Goal: Task Accomplishment & Management: Use online tool/utility

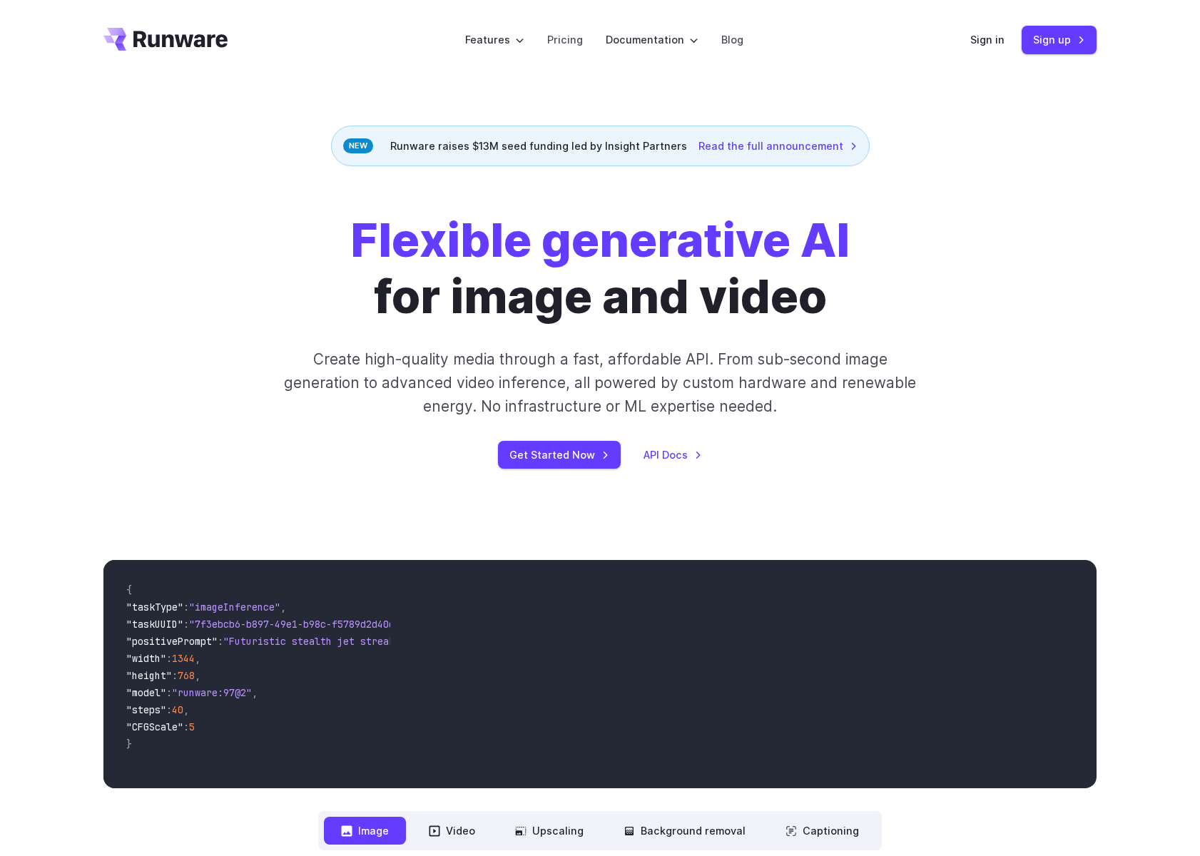
drag, startPoint x: 353, startPoint y: 478, endPoint x: 977, endPoint y: 108, distance: 724.8
click at [581, 37] on link "Pricing" at bounding box center [565, 39] width 36 height 16
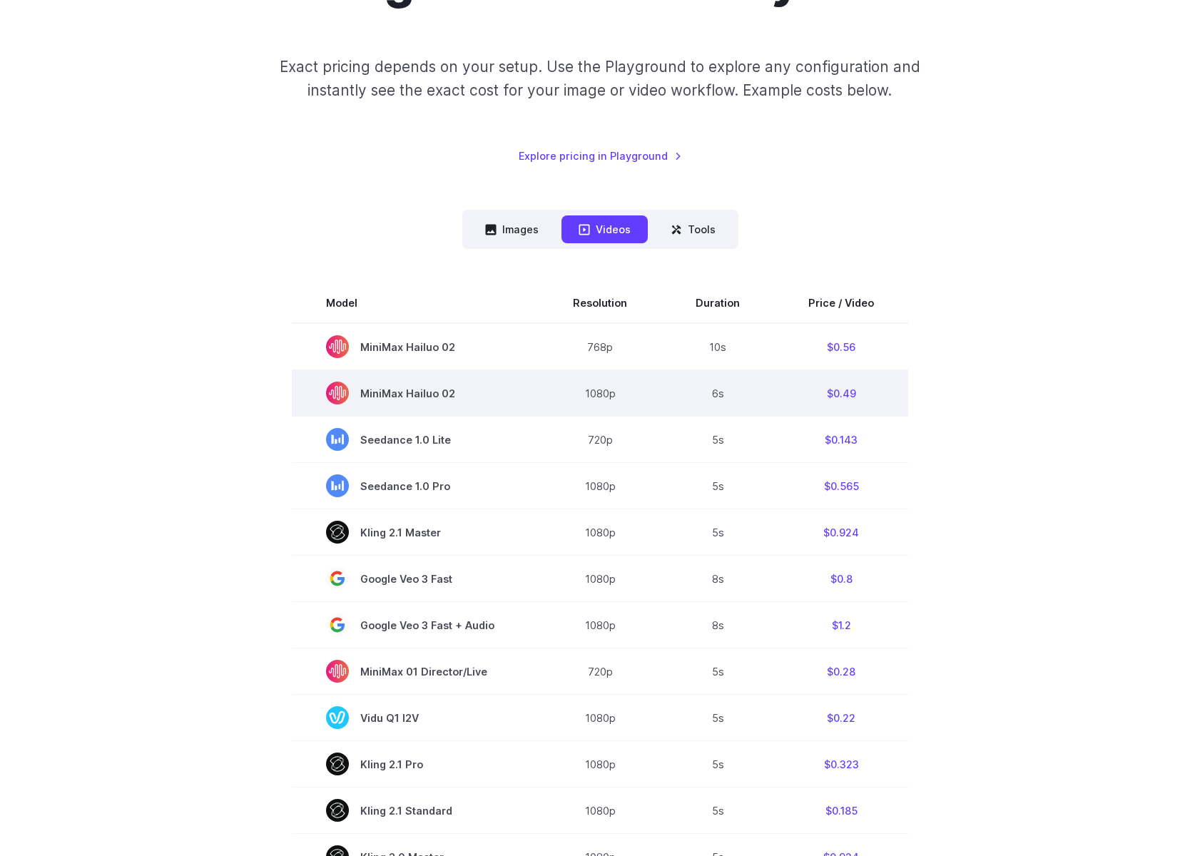
scroll to position [214, 0]
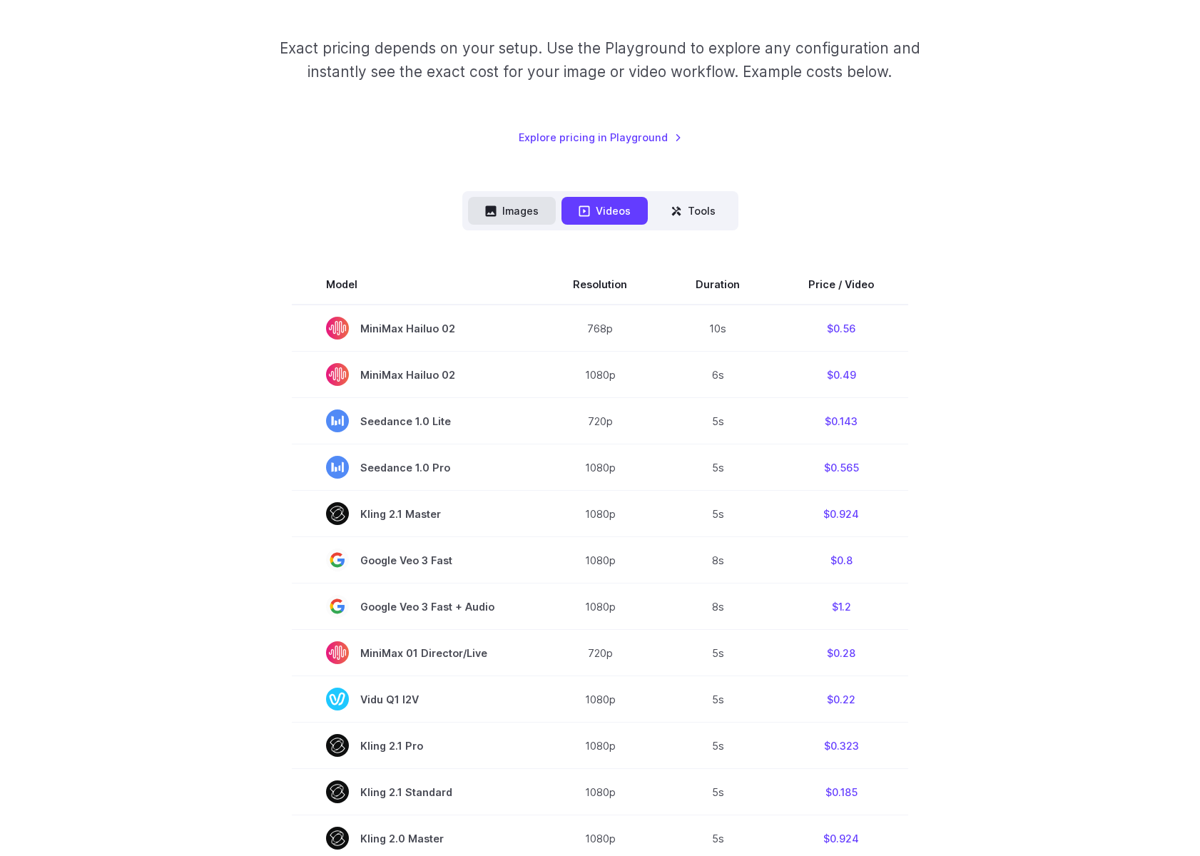
click at [488, 203] on button "Images" at bounding box center [512, 211] width 88 height 28
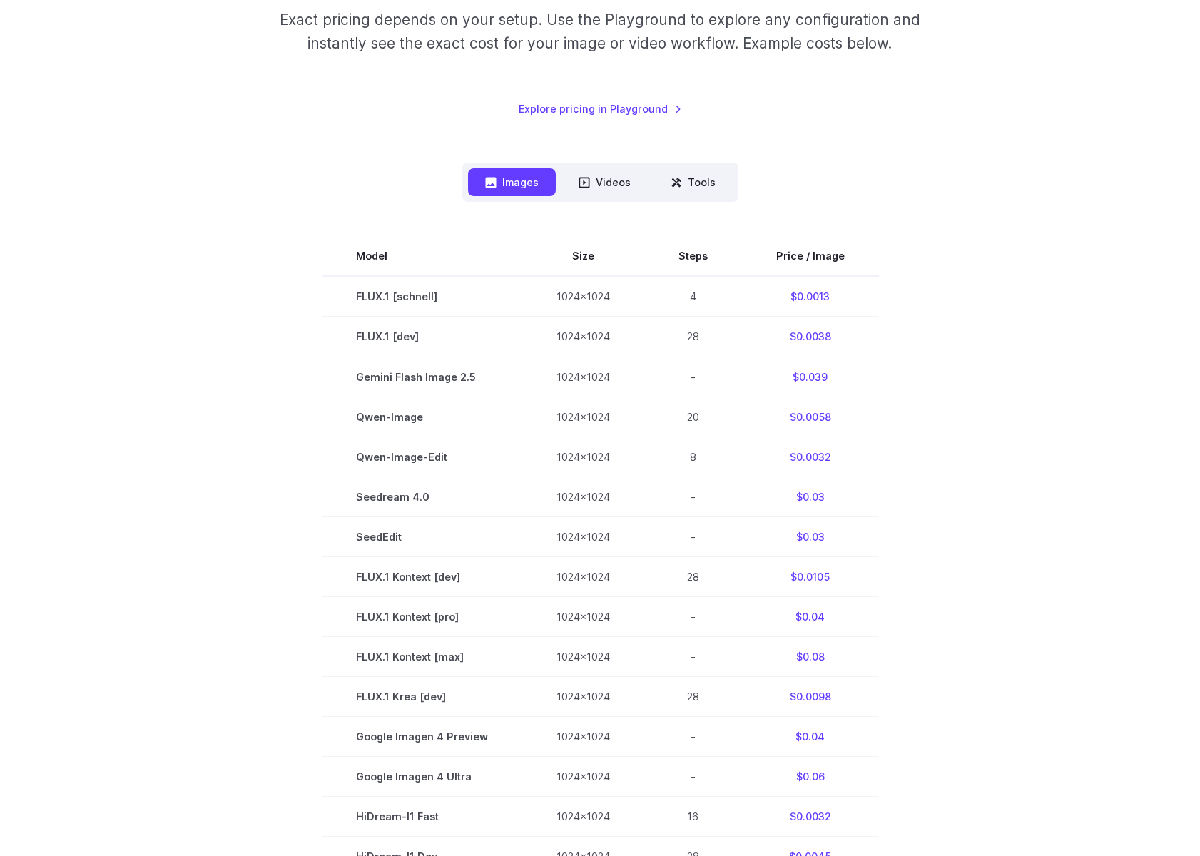
scroll to position [285, 0]
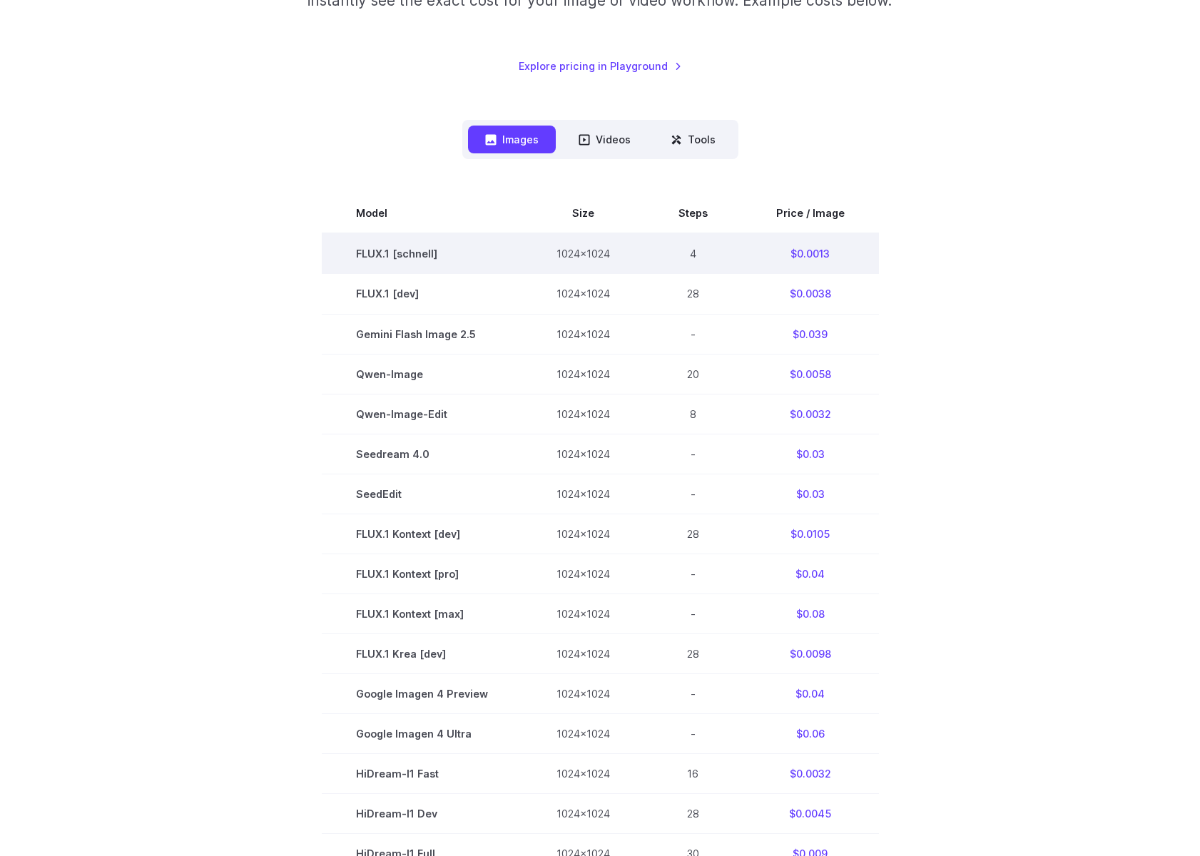
click at [655, 255] on td "4" at bounding box center [693, 253] width 98 height 41
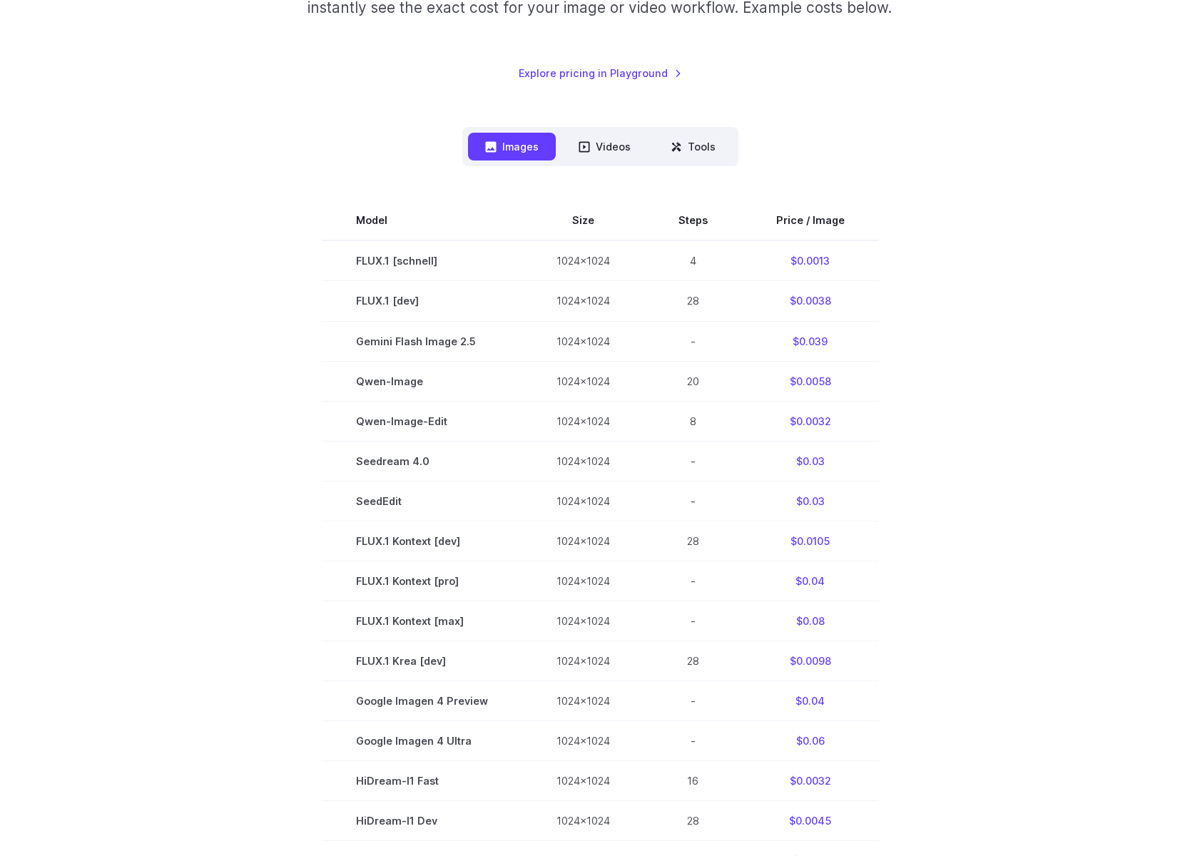
scroll to position [143, 0]
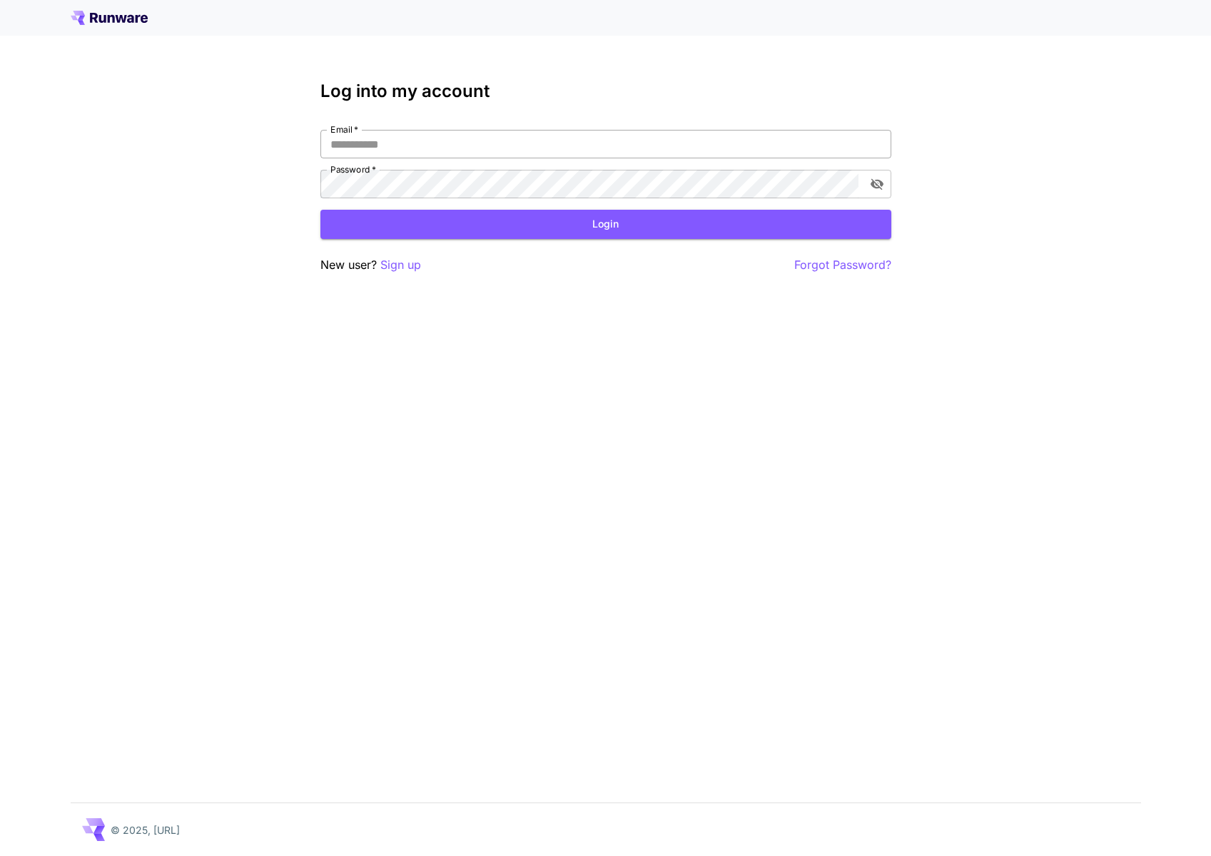
click at [399, 144] on input "Email   *" at bounding box center [605, 144] width 571 height 29
click at [395, 268] on p "Sign up" at bounding box center [400, 265] width 41 height 18
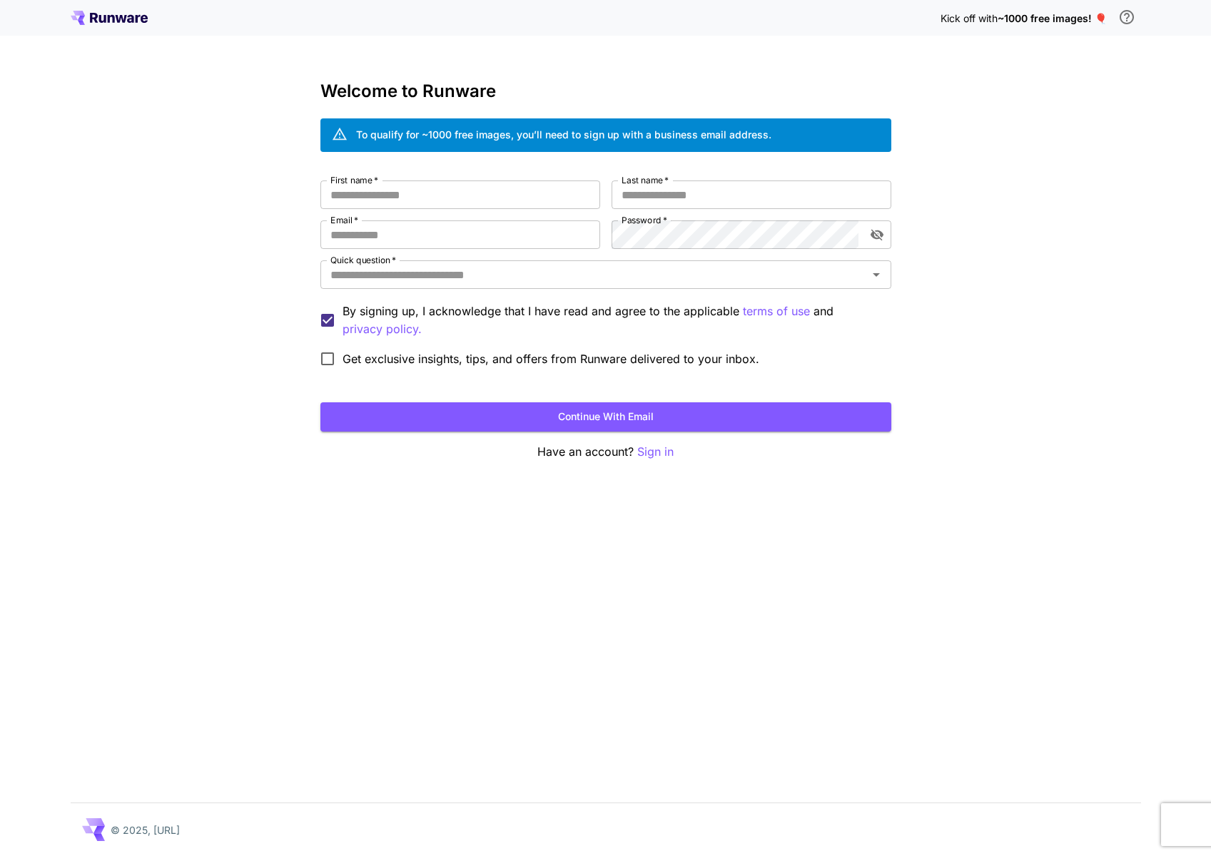
click at [413, 210] on div "First name   * First name   * Last name   * Last name   * Email   * Email   * P…" at bounding box center [605, 276] width 571 height 193
click at [419, 184] on input "First name   *" at bounding box center [460, 194] width 280 height 29
type input "*****"
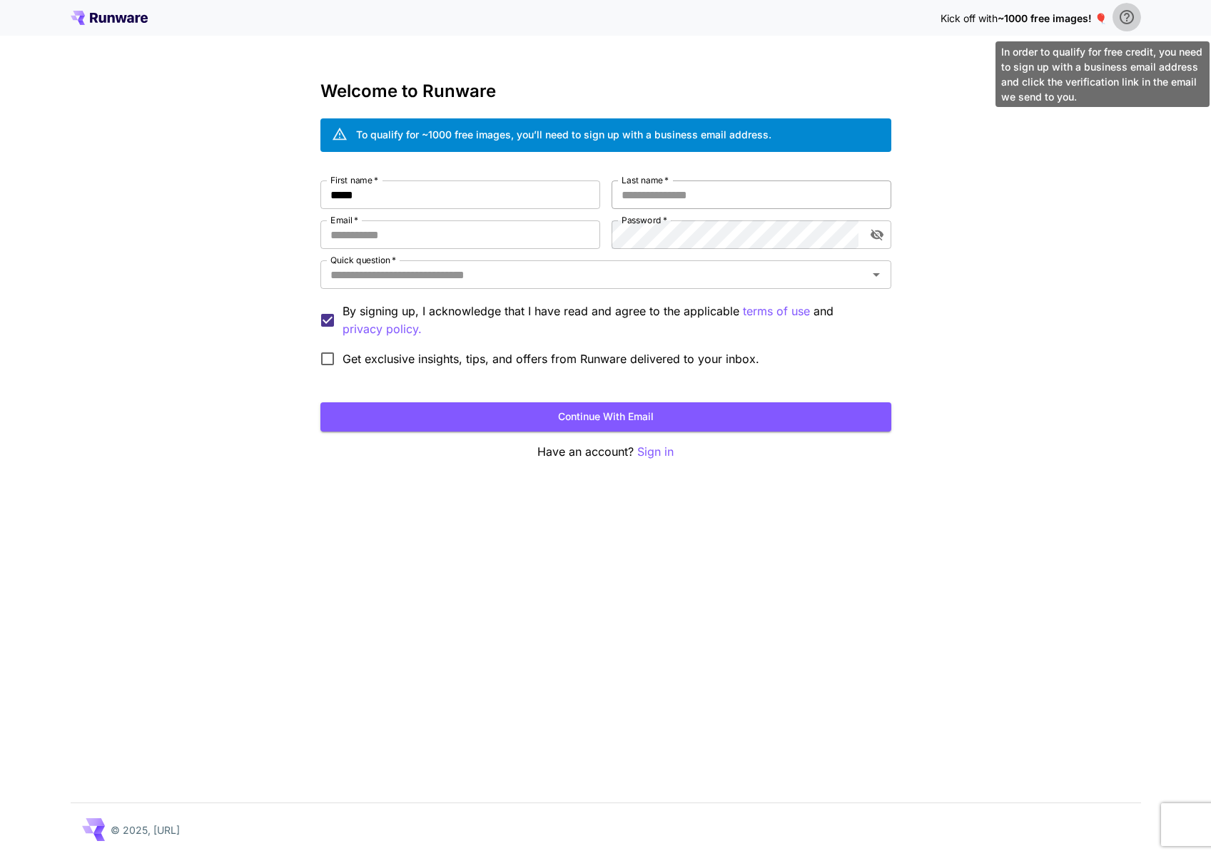
click at [752, 194] on input "Last name   *" at bounding box center [751, 194] width 280 height 29
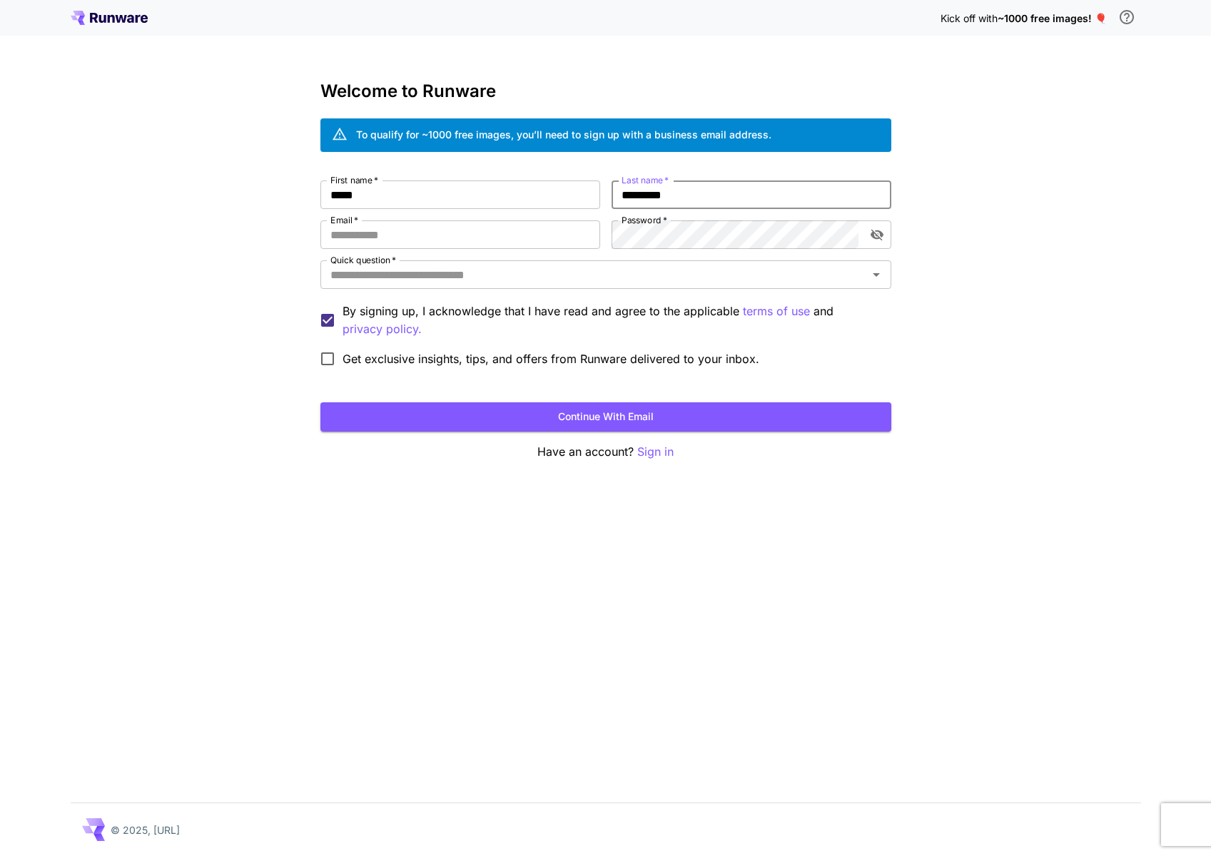
type input "*********"
type input "**********"
click at [865, 282] on div "Quick question   *" at bounding box center [605, 274] width 571 height 29
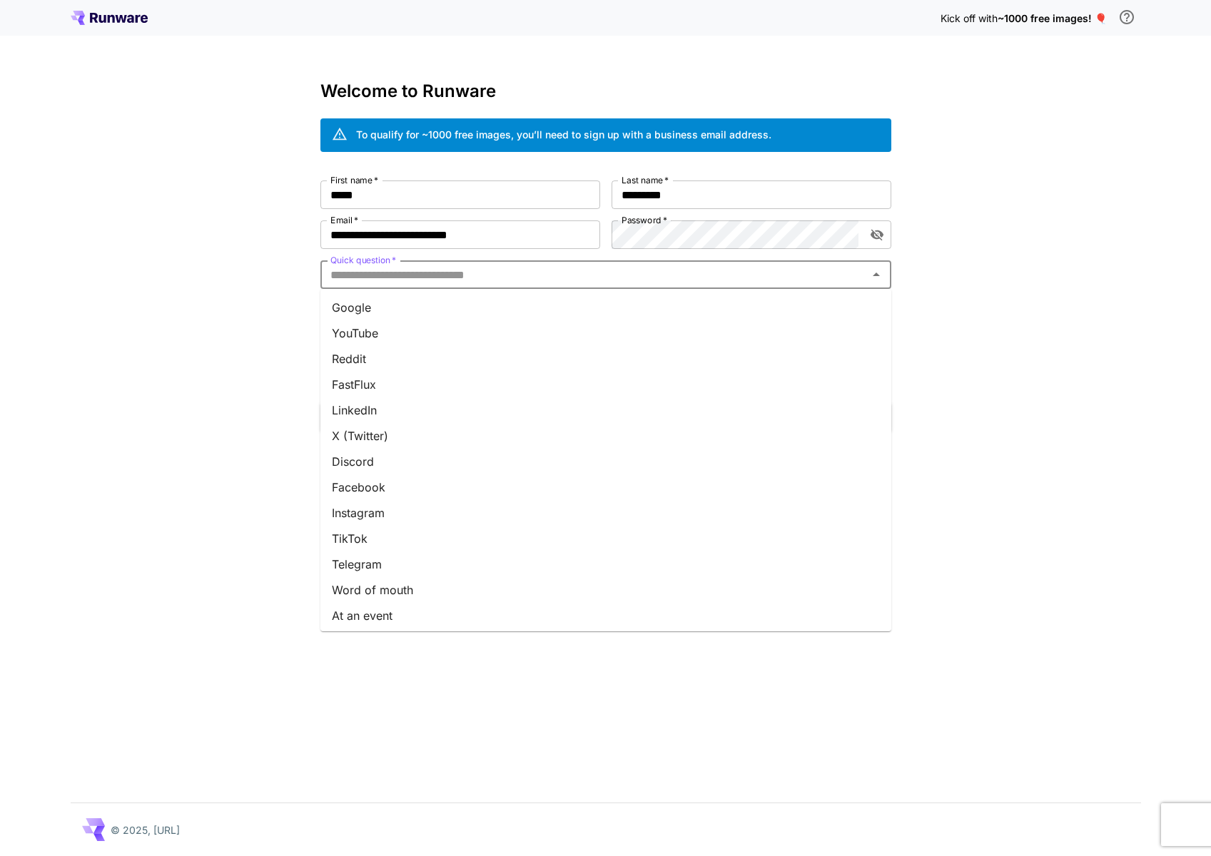
click at [355, 321] on li "YouTube" at bounding box center [605, 333] width 571 height 26
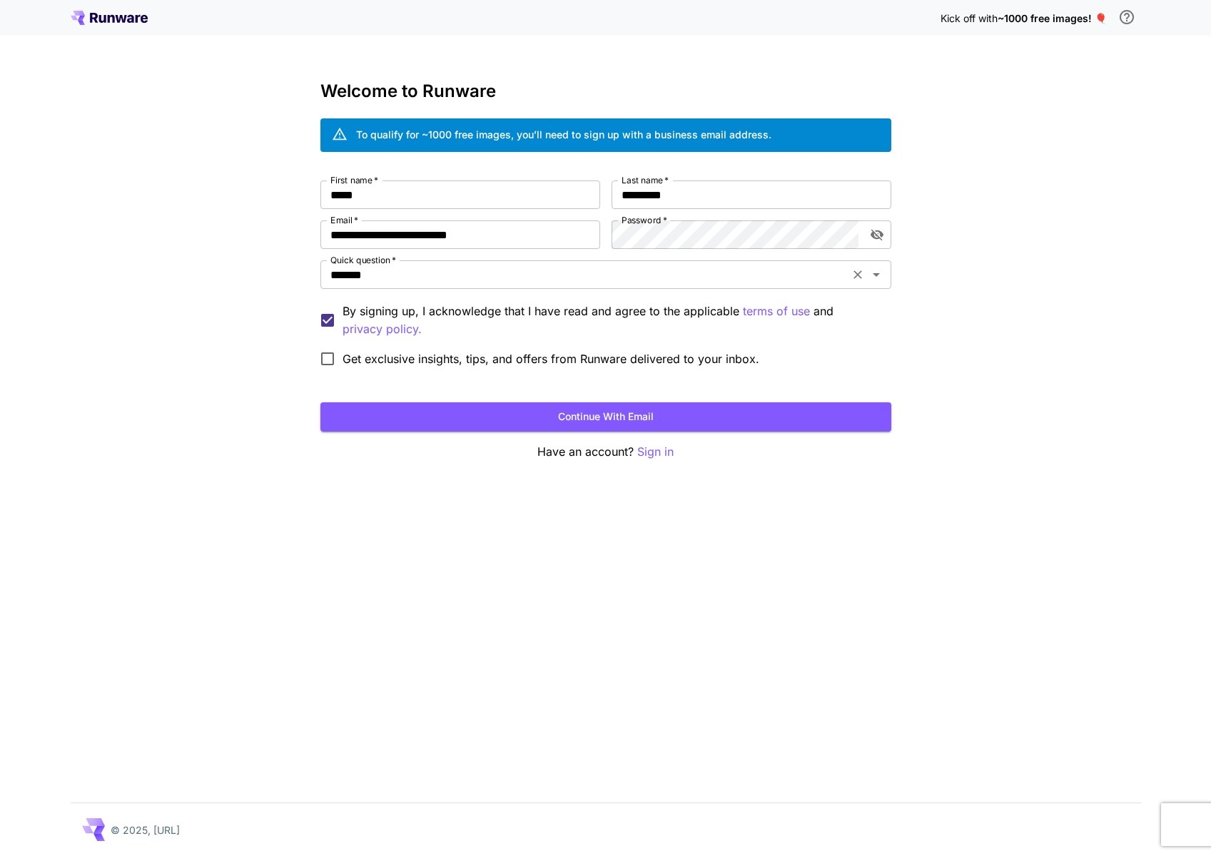
drag, startPoint x: 355, startPoint y: 321, endPoint x: 380, endPoint y: 265, distance: 61.0
click at [357, 297] on div "**********" at bounding box center [605, 276] width 571 height 193
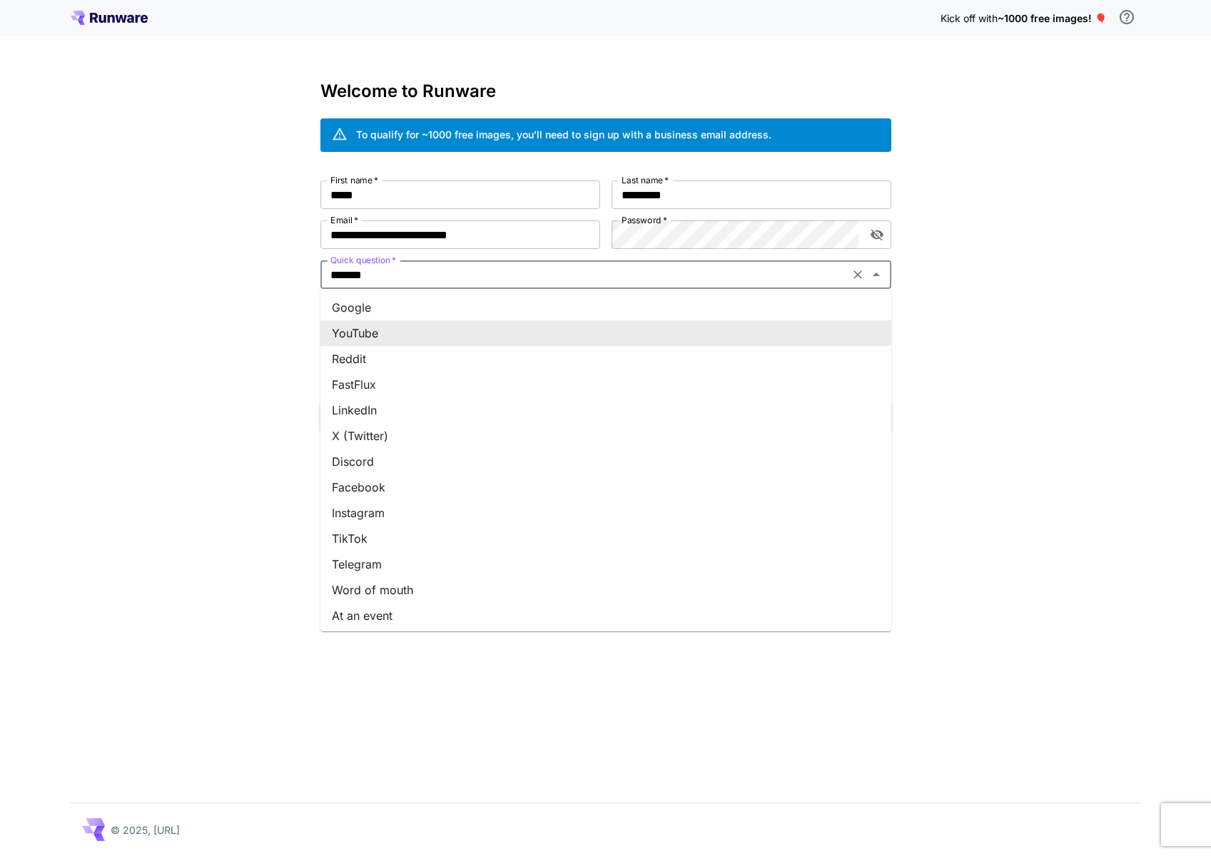
click at [386, 275] on input "*******" at bounding box center [585, 275] width 520 height 20
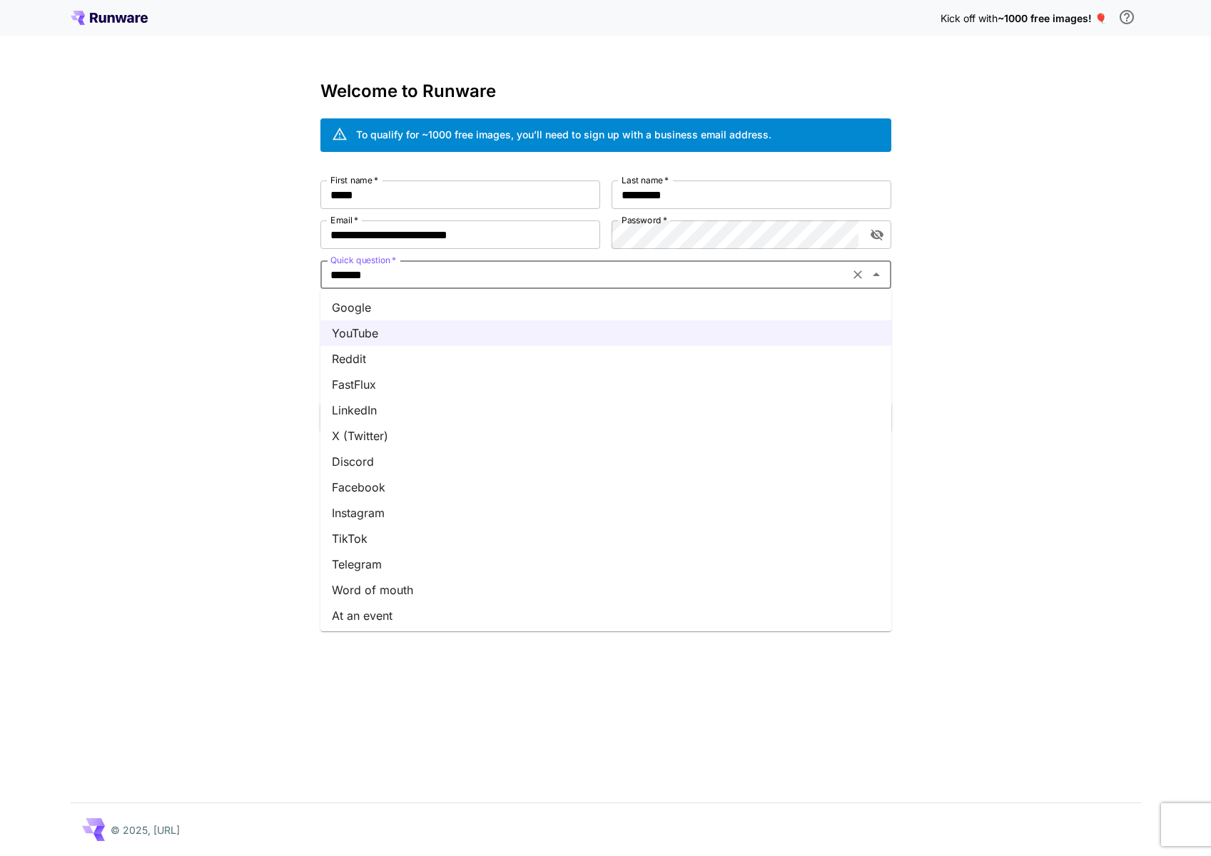
click at [358, 307] on li "Google" at bounding box center [605, 308] width 571 height 26
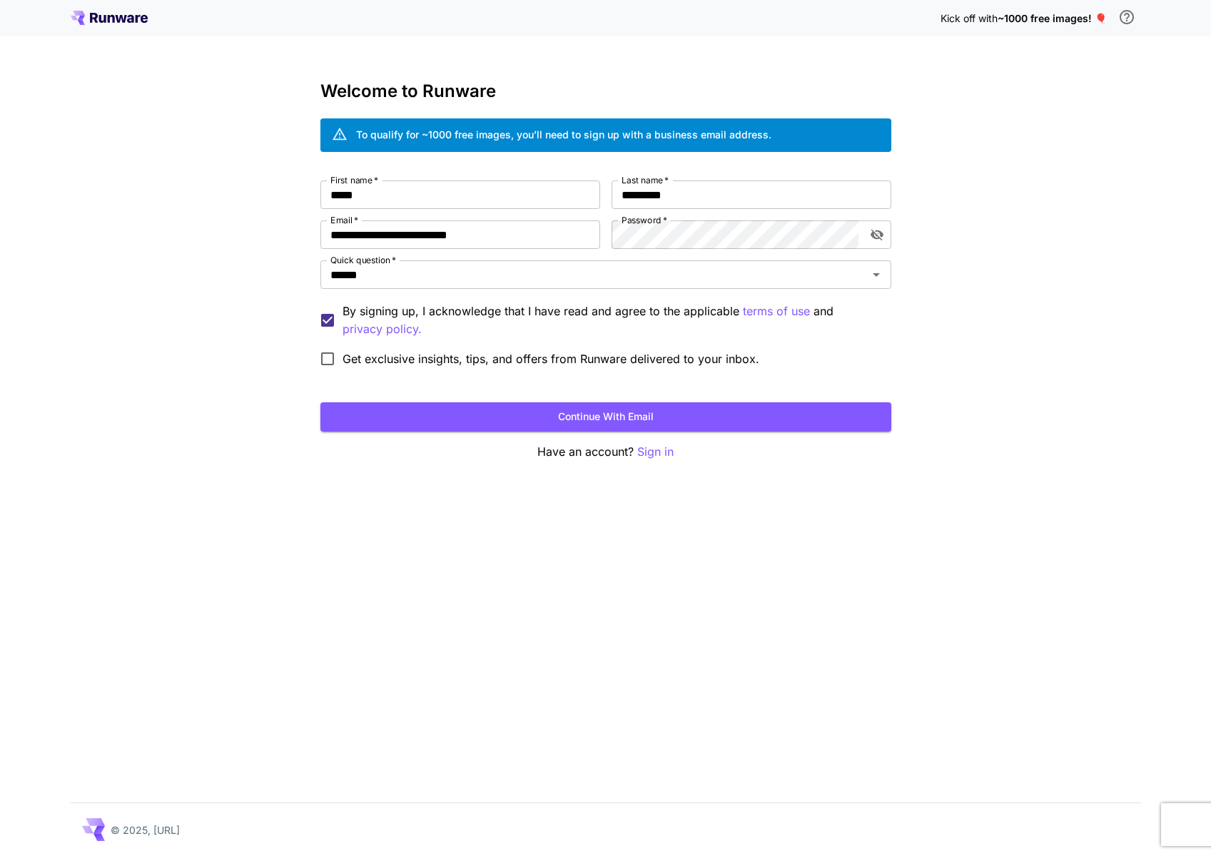
click at [345, 357] on span "Get exclusive insights, tips, and offers from Runware delivered to your inbox." at bounding box center [550, 358] width 417 height 17
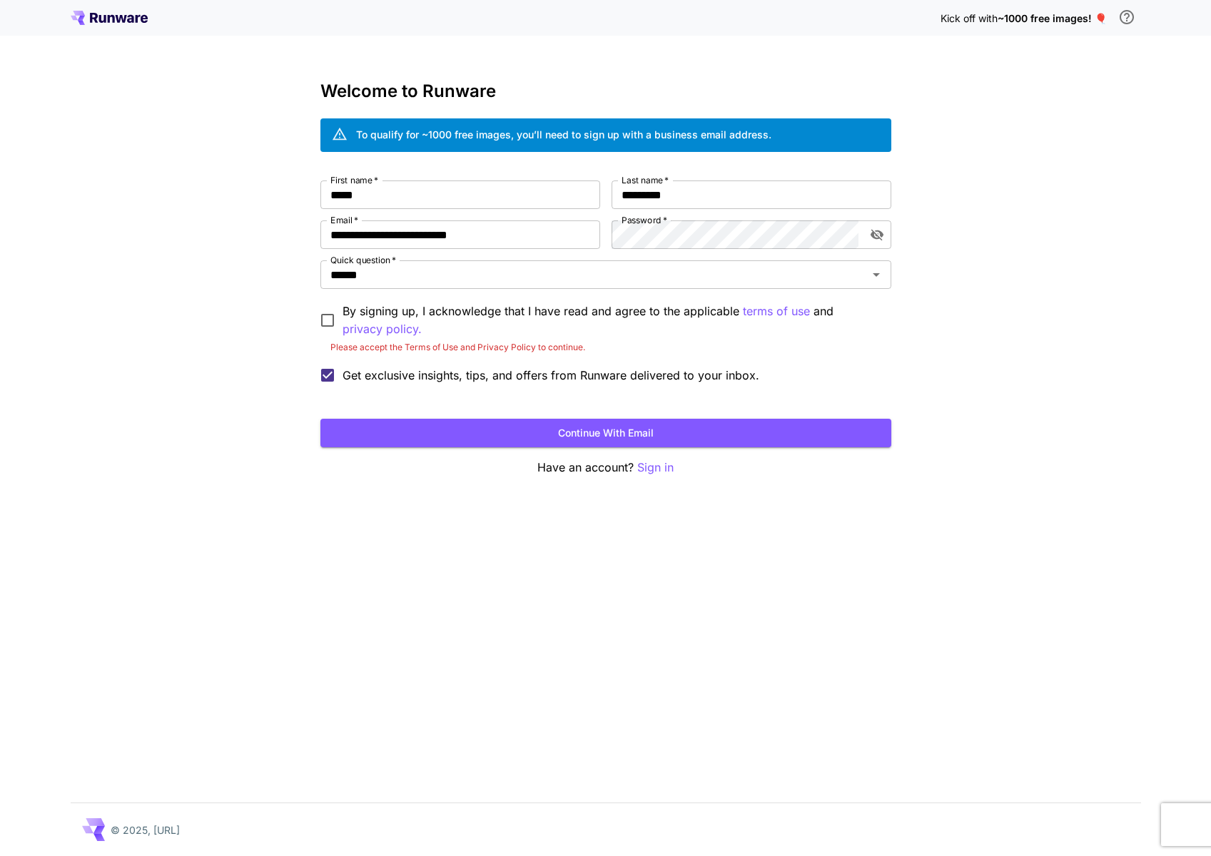
click at [423, 313] on p "By signing up, I acknowledge that I have read and agree to the applicable terms…" at bounding box center [610, 320] width 537 height 36
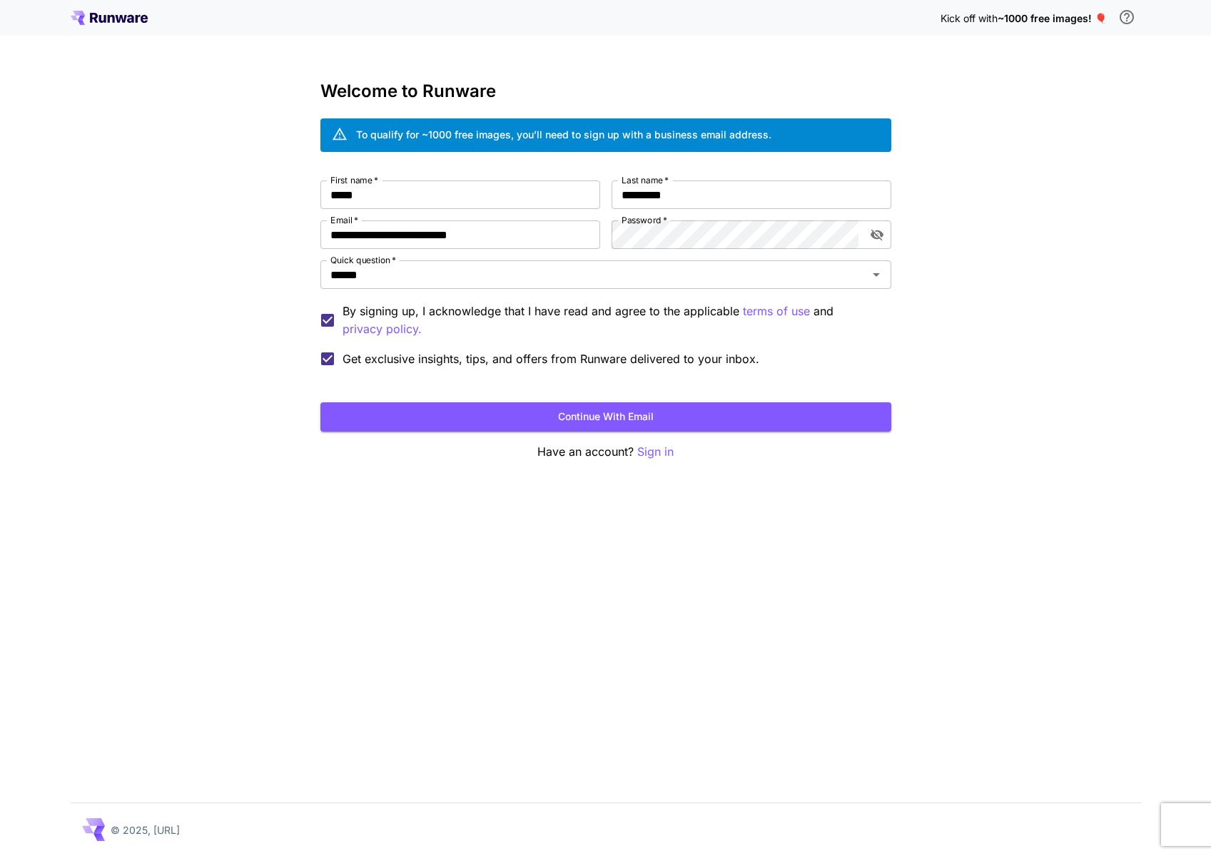
click at [427, 353] on span "Get exclusive insights, tips, and offers from Runware delivered to your inbox." at bounding box center [550, 358] width 417 height 17
click at [561, 411] on button "Continue with email" at bounding box center [605, 416] width 571 height 29
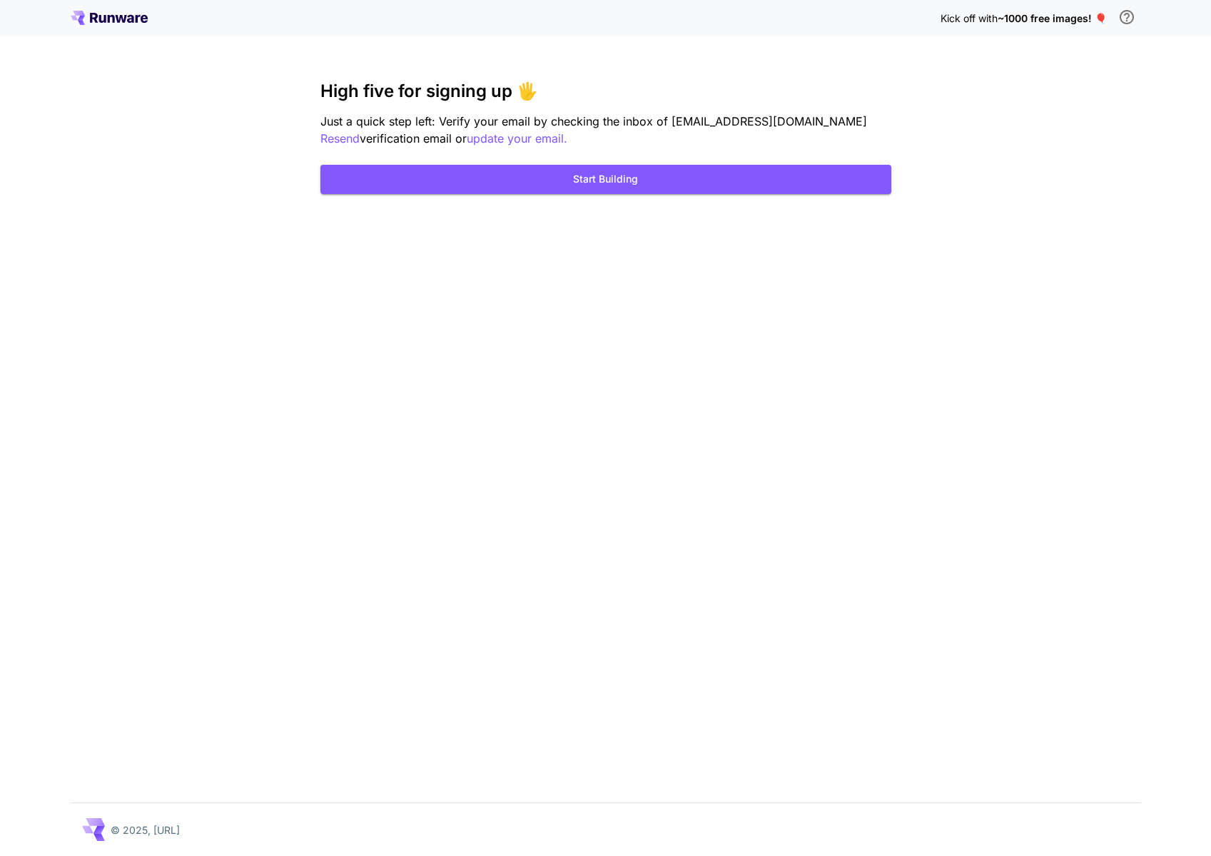
drag, startPoint x: 643, startPoint y: 188, endPoint x: 804, endPoint y: 253, distance: 173.5
click at [748, 317] on div "Kick off with ~1000 free images! 🎈 High five for signing up 🖐️ Just a quick ste…" at bounding box center [605, 428] width 1211 height 856
click at [687, 192] on button "Start Building" at bounding box center [605, 179] width 571 height 29
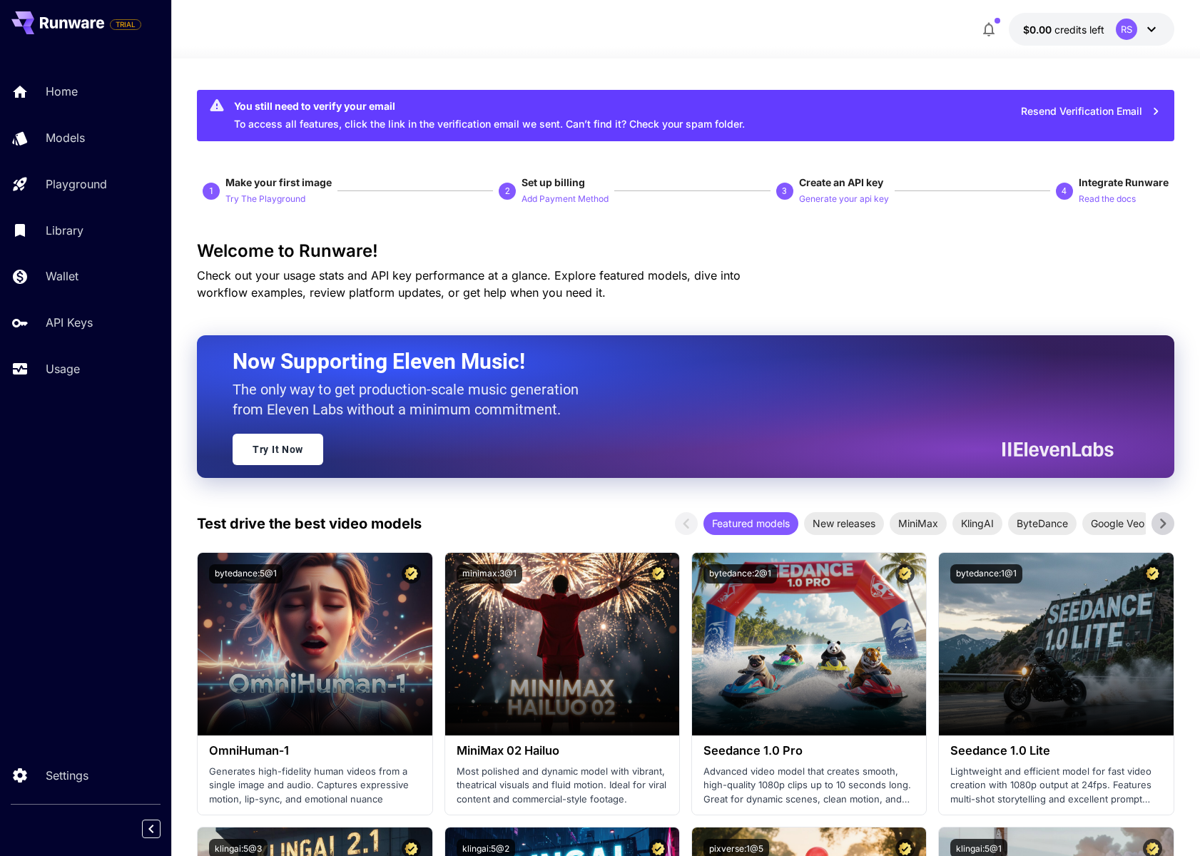
click at [1104, 24] on button "$0.00 credits left RS" at bounding box center [1092, 29] width 166 height 33
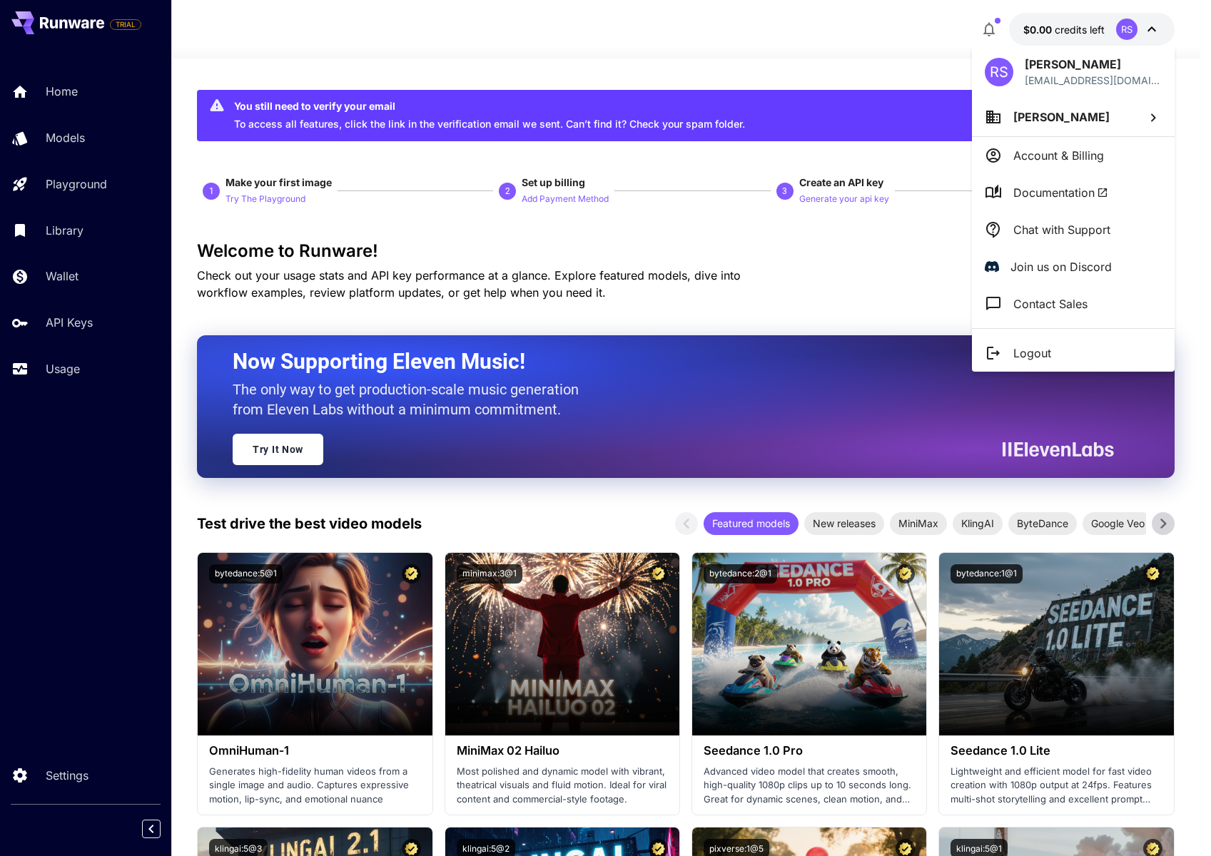
click at [621, 22] on div at bounding box center [605, 428] width 1211 height 856
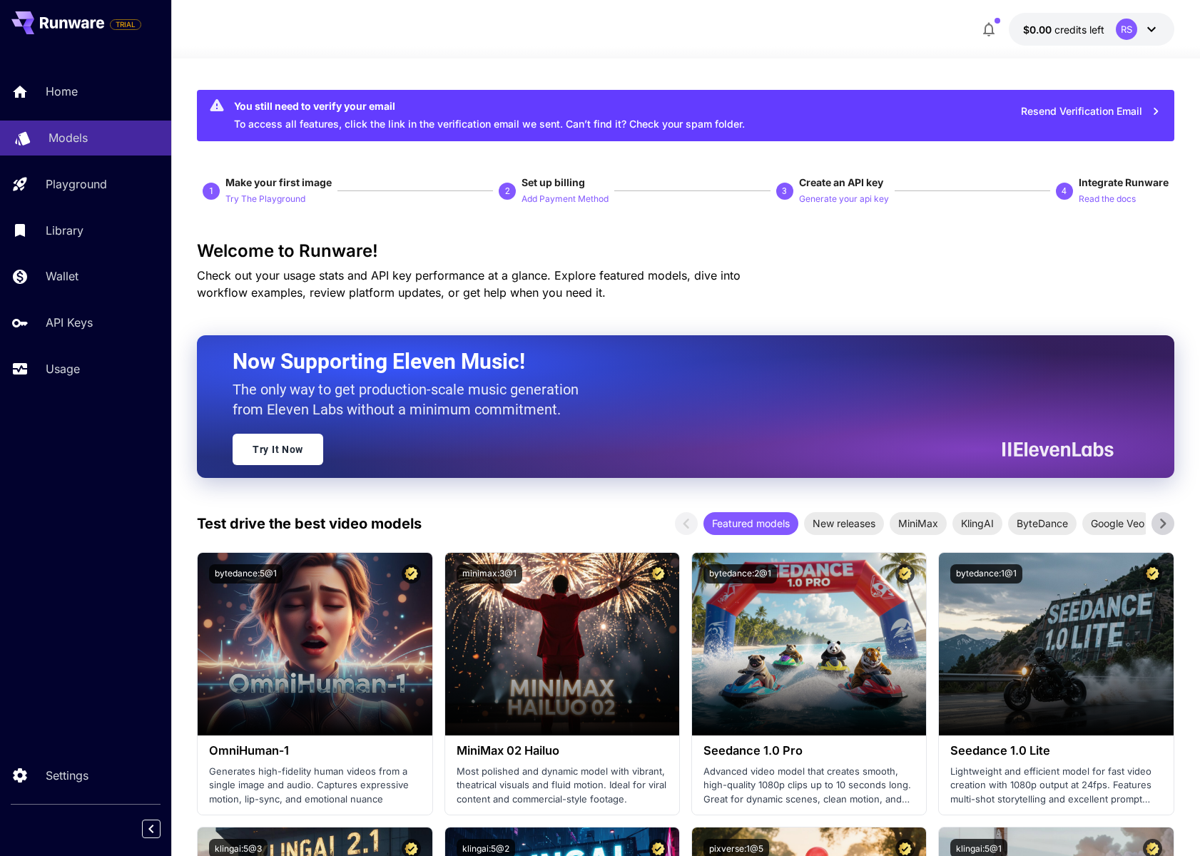
click at [64, 143] on p "Models" at bounding box center [68, 137] width 39 height 17
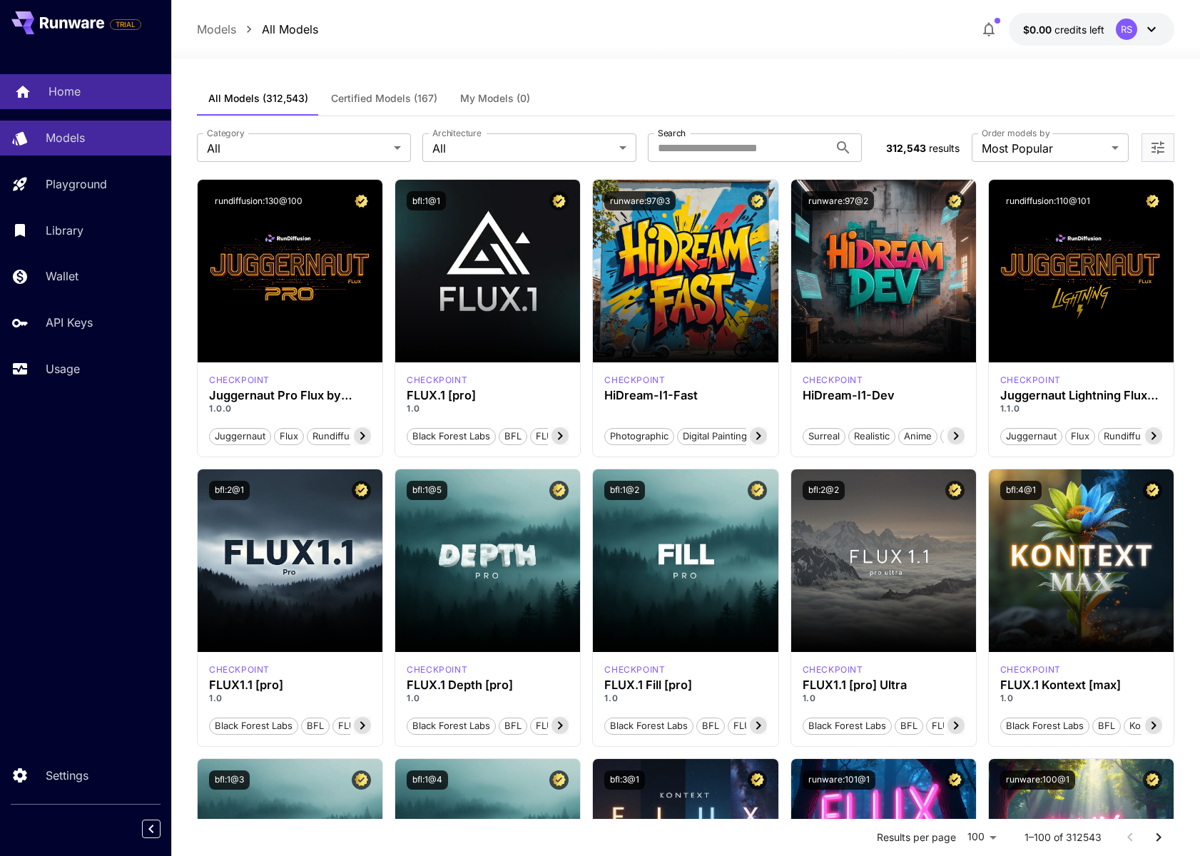
click at [56, 92] on p "Home" at bounding box center [65, 91] width 32 height 17
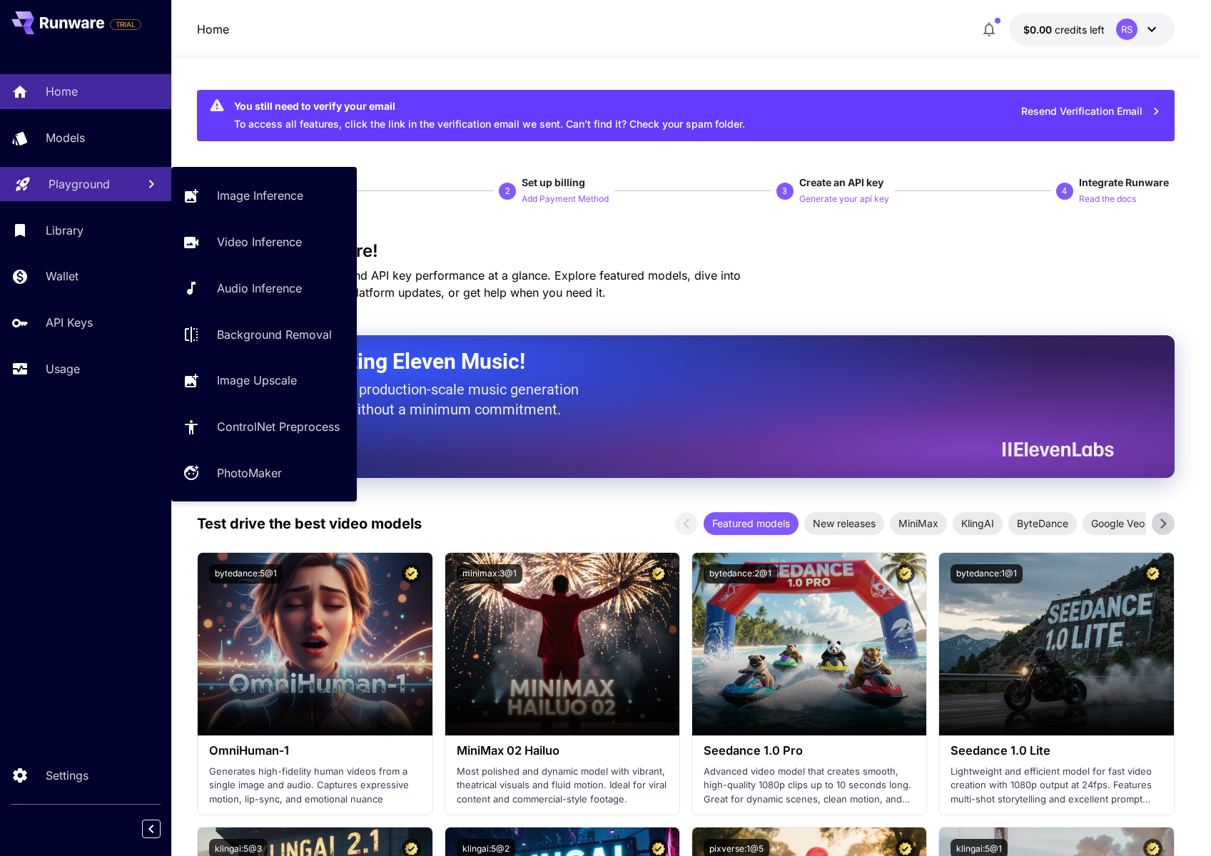
click at [109, 168] on link "Playground" at bounding box center [85, 184] width 171 height 35
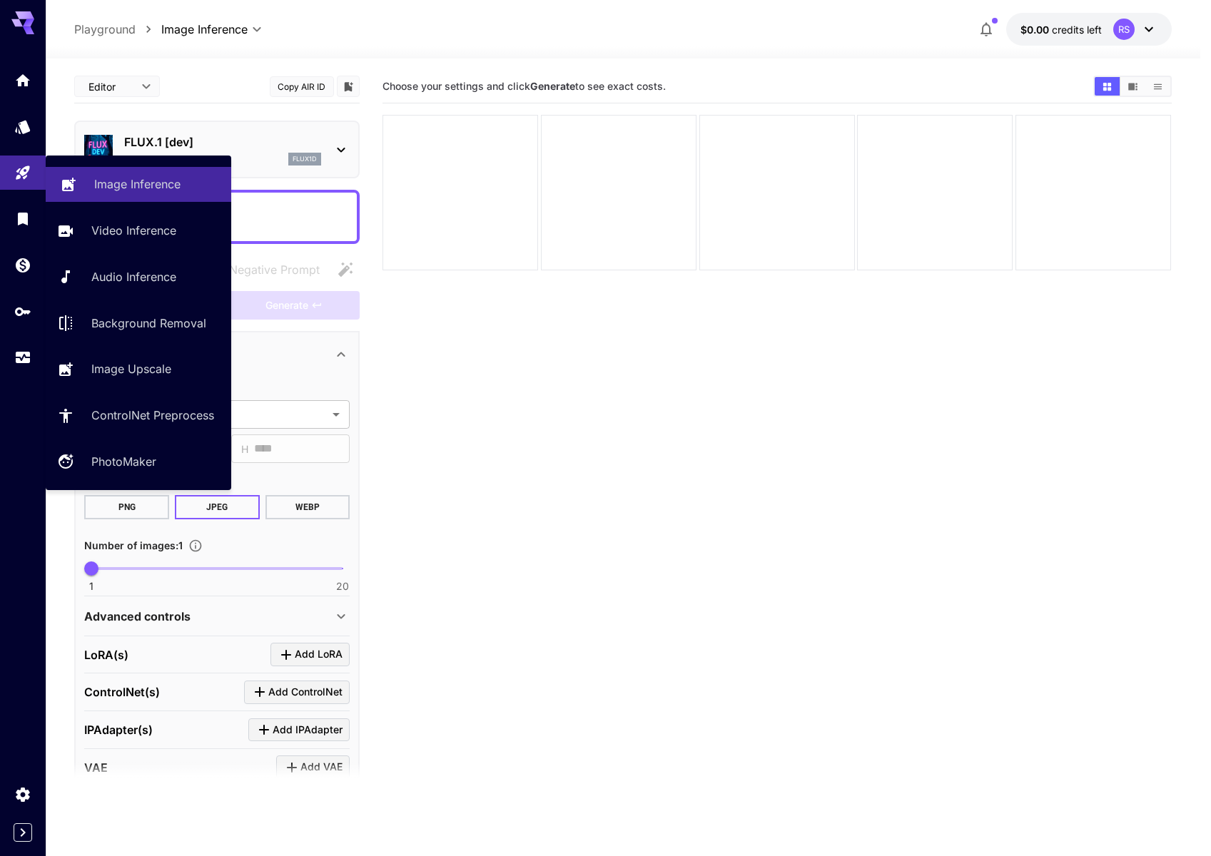
click at [93, 180] on link "Image Inference" at bounding box center [138, 184] width 185 height 35
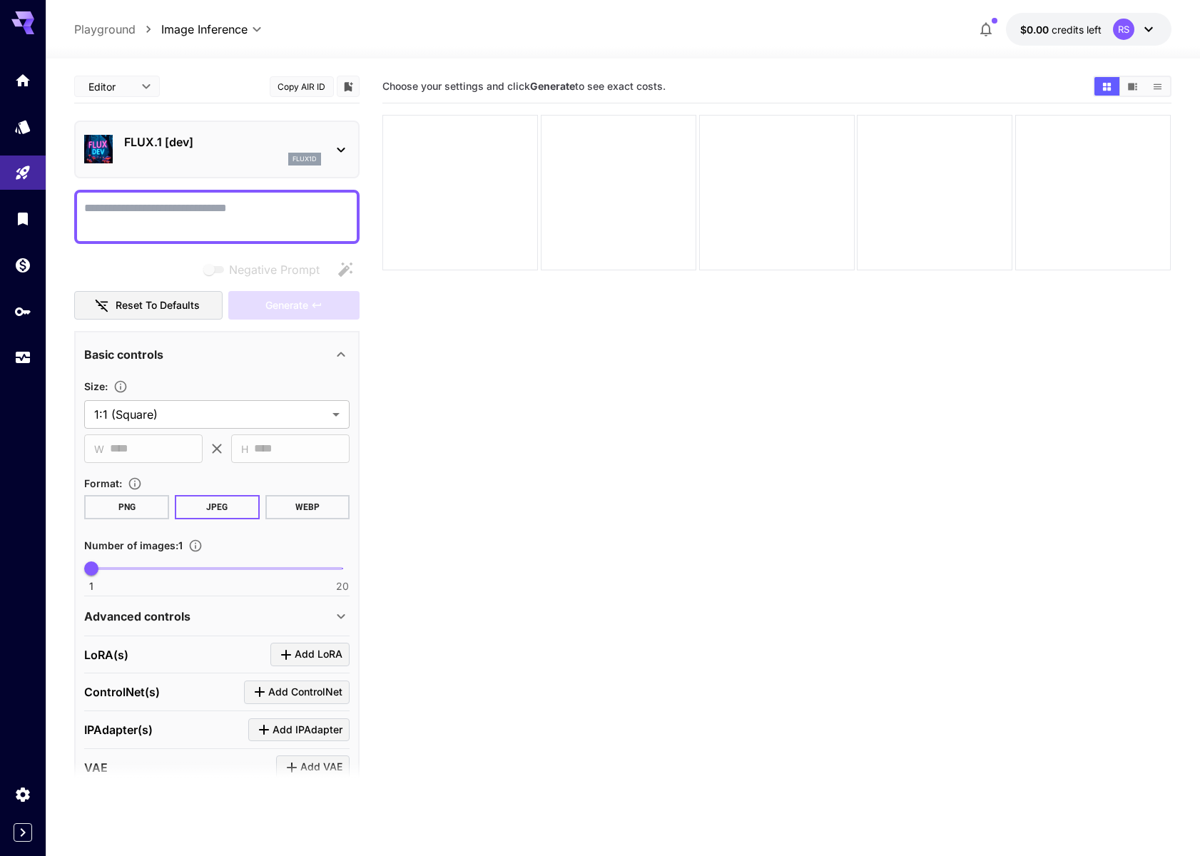
click at [238, 121] on div "FLUX.1 [dev] flux1d" at bounding box center [216, 150] width 285 height 58
click at [243, 129] on div "FLUX.1 [dev] flux1d" at bounding box center [216, 150] width 265 height 44
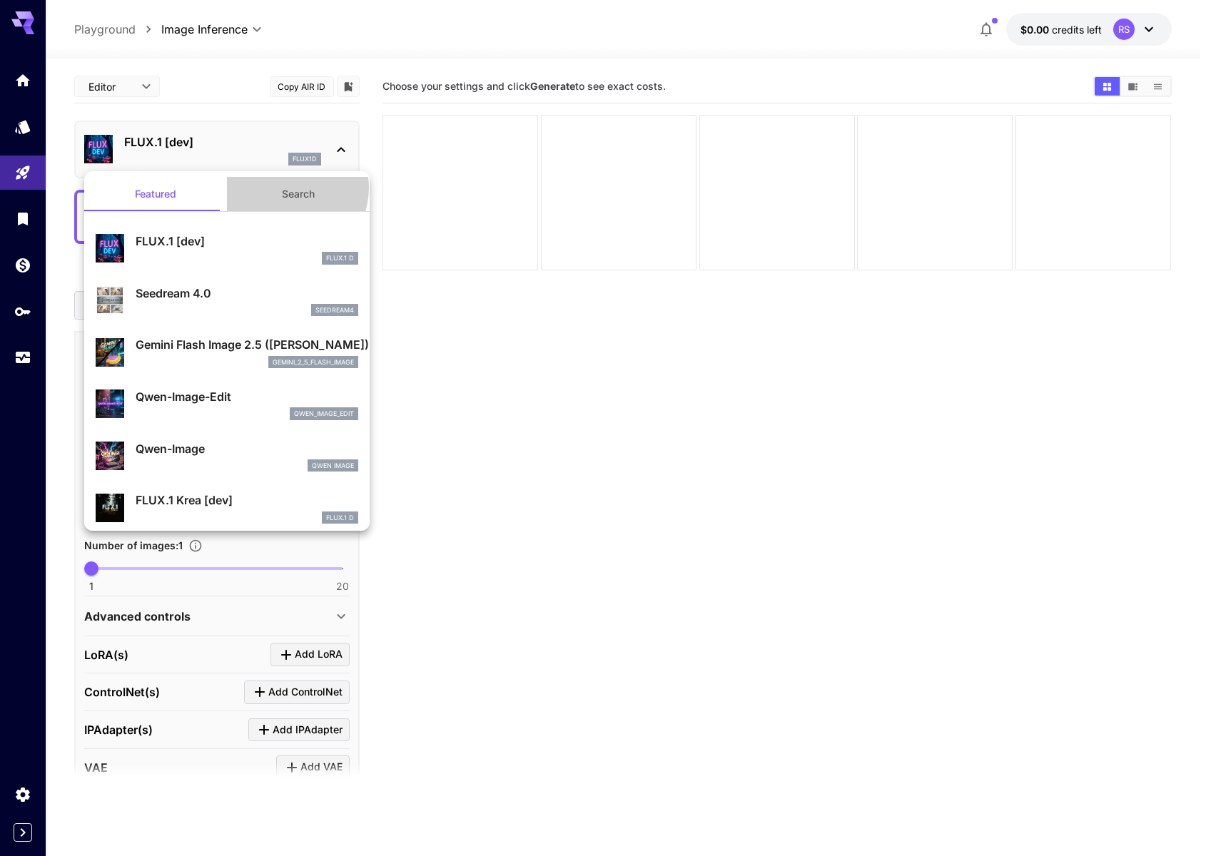
click at [282, 188] on button "Search" at bounding box center [298, 194] width 143 height 34
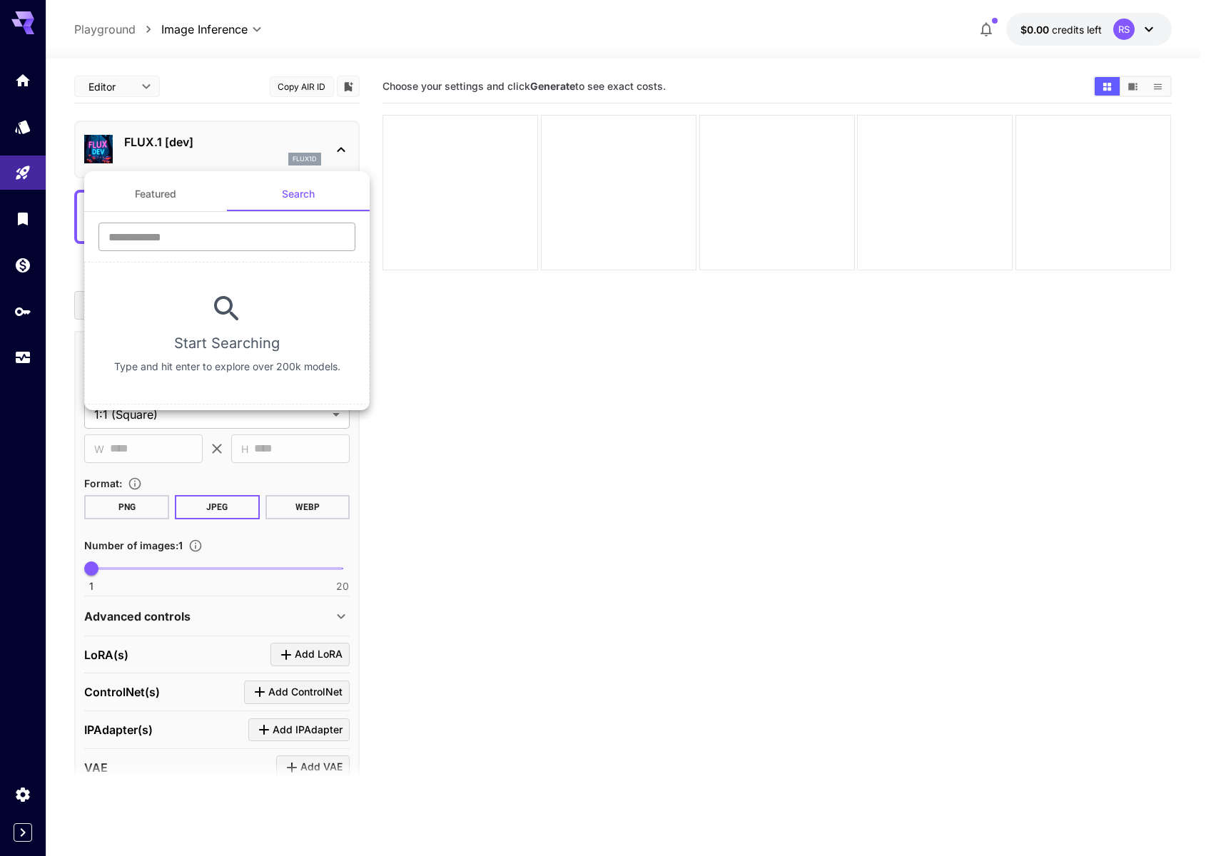
drag, startPoint x: 183, startPoint y: 259, endPoint x: 173, endPoint y: 230, distance: 30.2
click at [180, 258] on div "​" at bounding box center [226, 242] width 285 height 39
click at [173, 230] on input "text" at bounding box center [226, 237] width 257 height 29
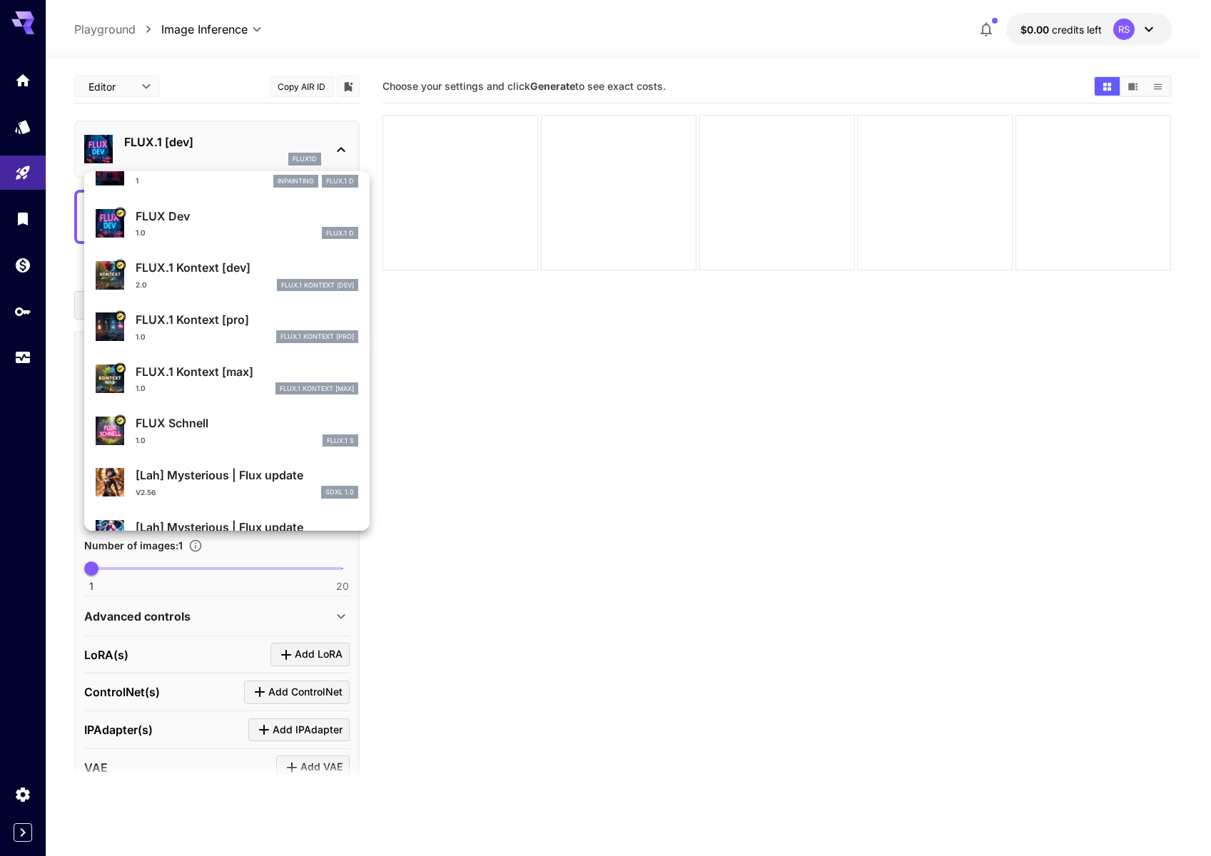
scroll to position [500, 0]
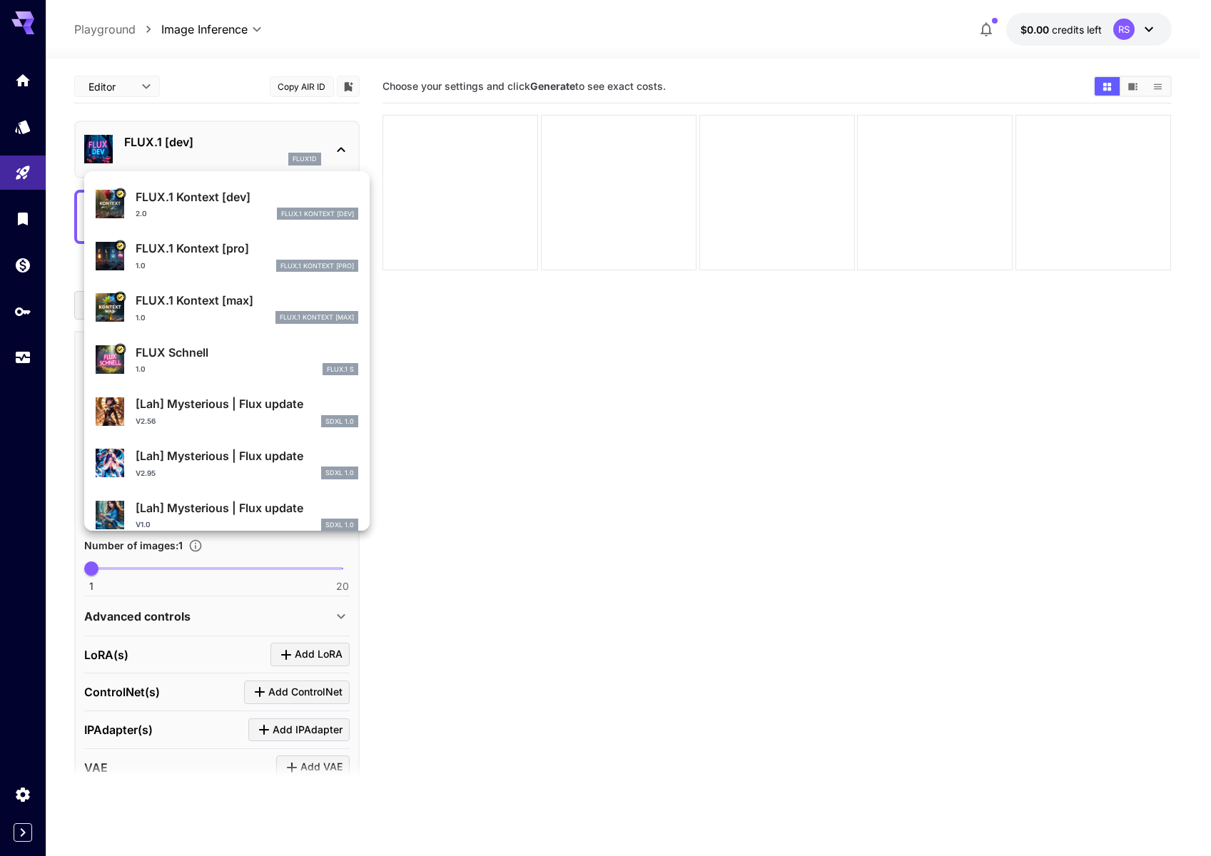
type input "****"
click at [220, 356] on p "FLUX Schnell" at bounding box center [247, 352] width 223 height 17
type input "*"
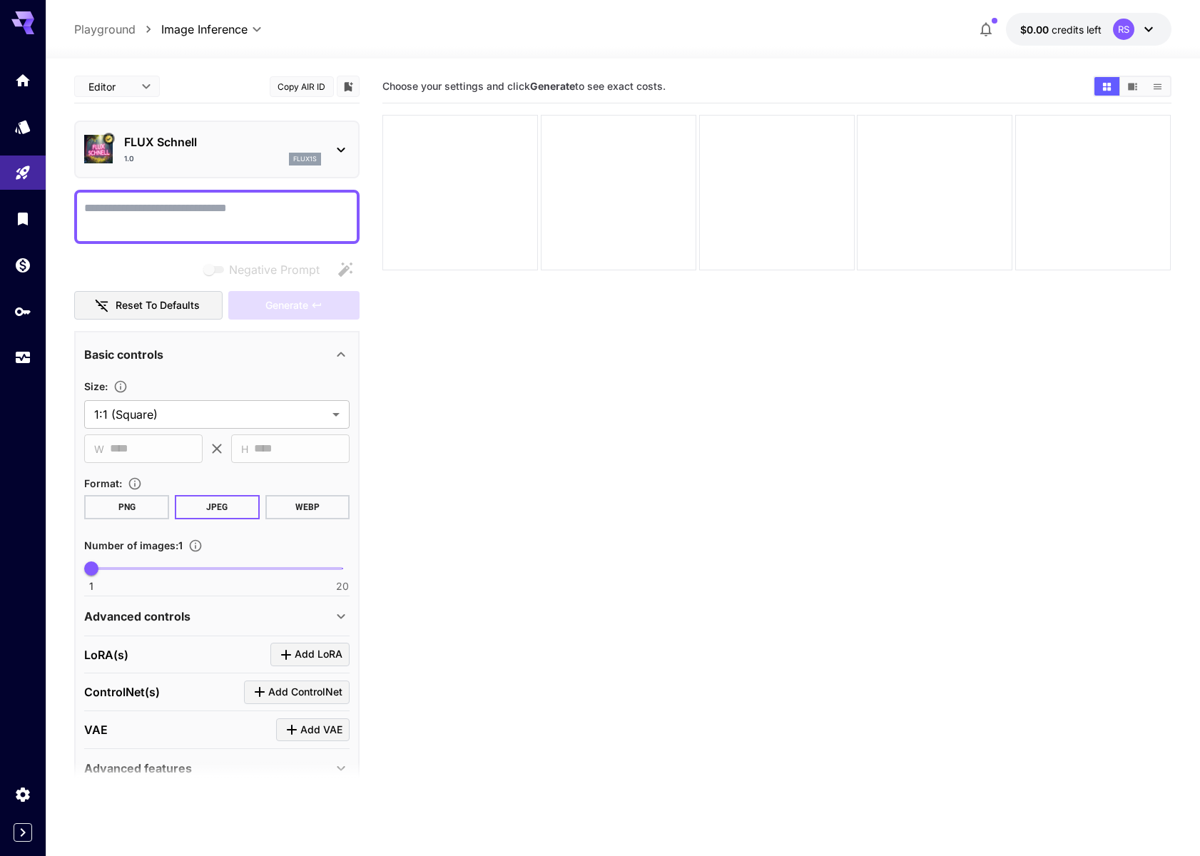
click at [140, 218] on textarea "Negative Prompt" at bounding box center [216, 217] width 265 height 34
click at [623, 390] on section "Choose your settings and click Generate to see exact costs." at bounding box center [776, 498] width 788 height 856
click at [350, 143] on icon at bounding box center [340, 149] width 17 height 17
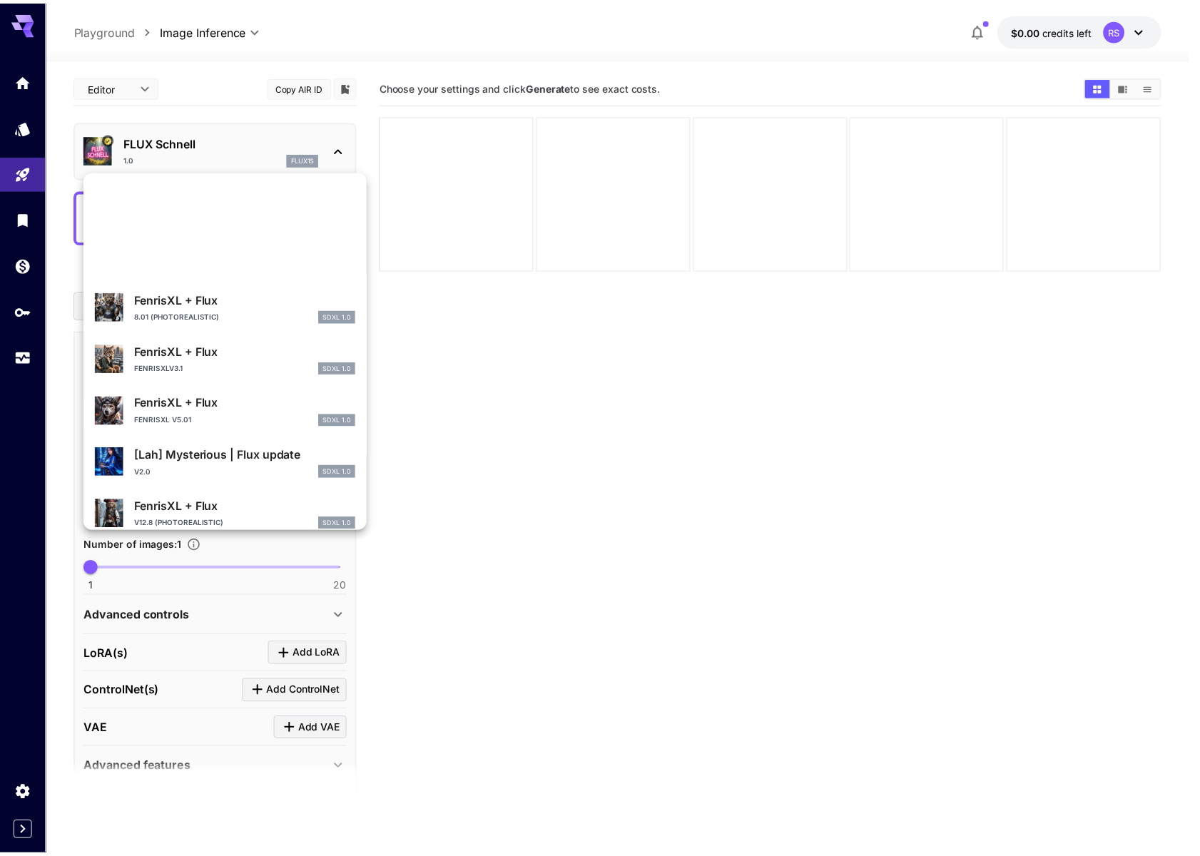
scroll to position [1298, 0]
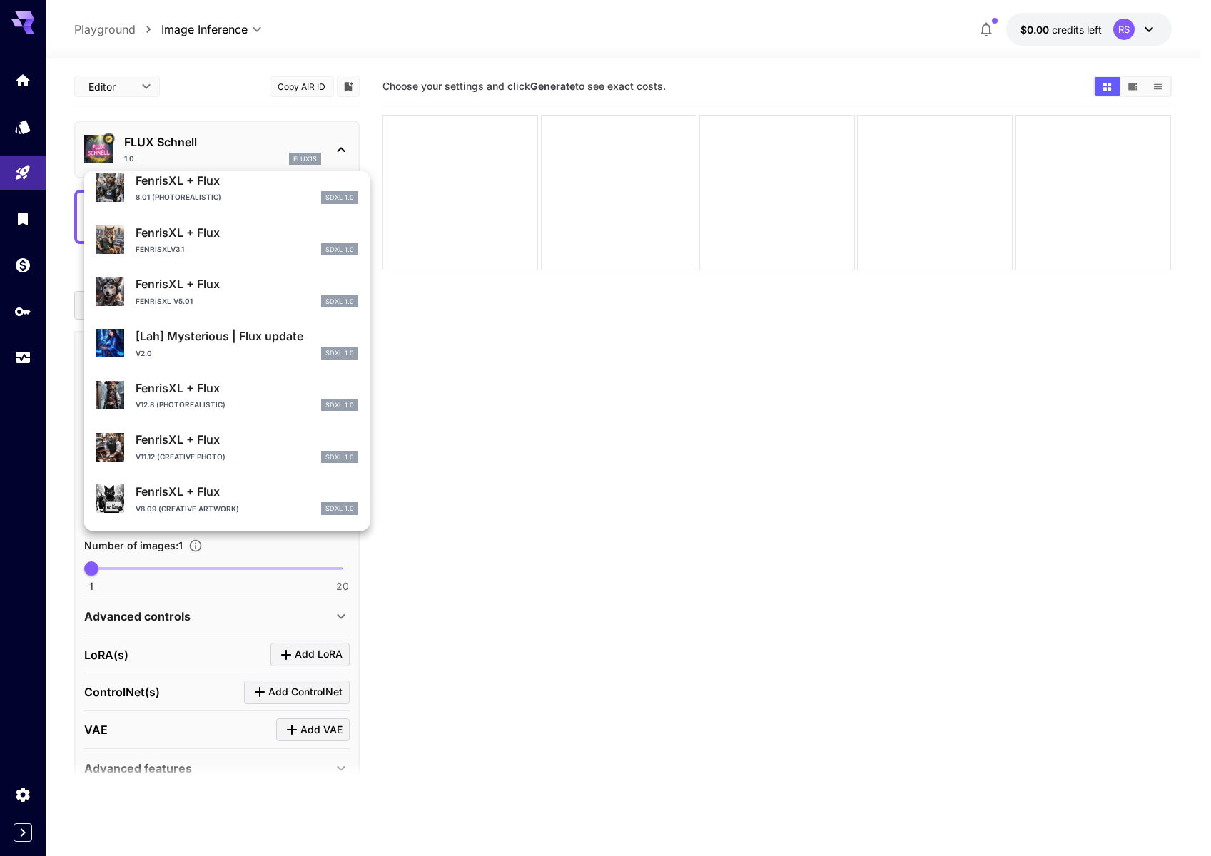
click at [345, 146] on div at bounding box center [605, 428] width 1211 height 856
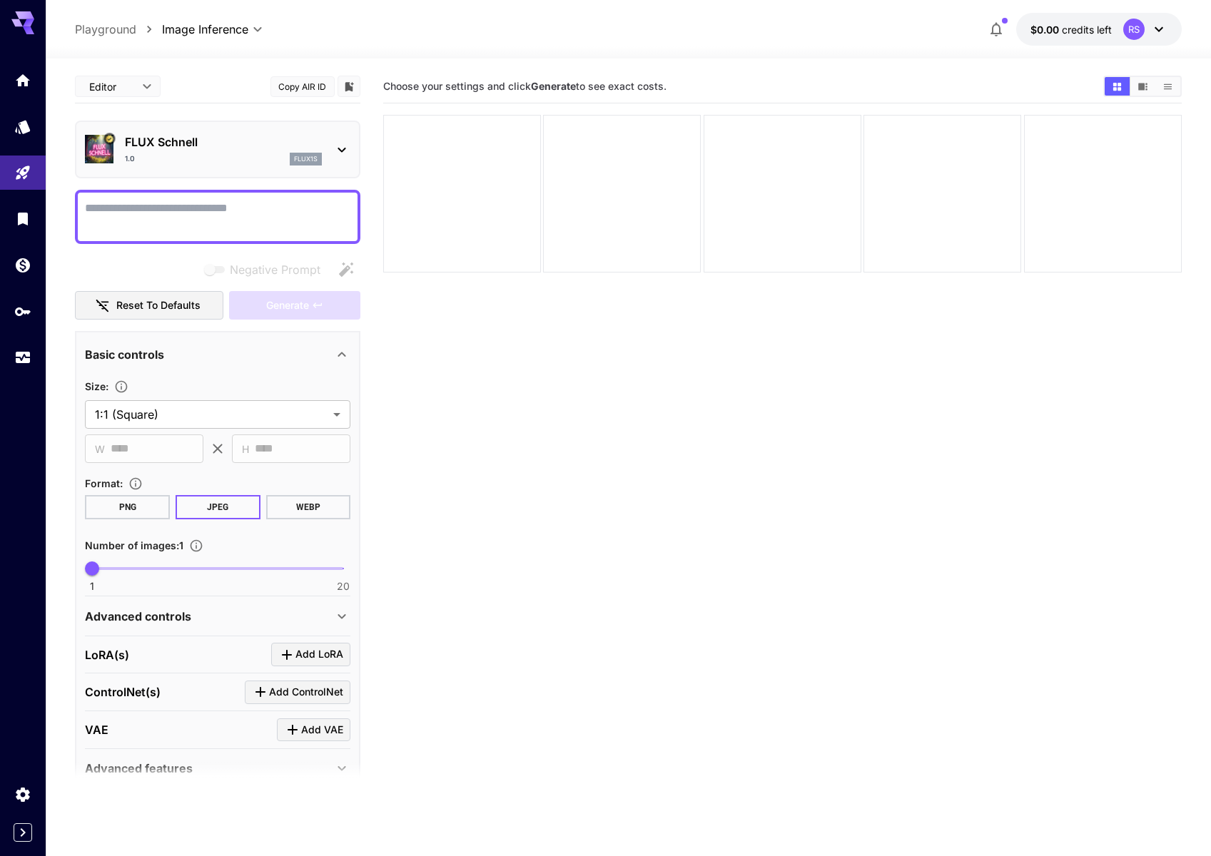
click at [128, 88] on body "**********" at bounding box center [605, 484] width 1211 height 969
click at [196, 80] on div at bounding box center [605, 428] width 1211 height 856
click at [273, 201] on textarea "Negative Prompt" at bounding box center [216, 217] width 265 height 34
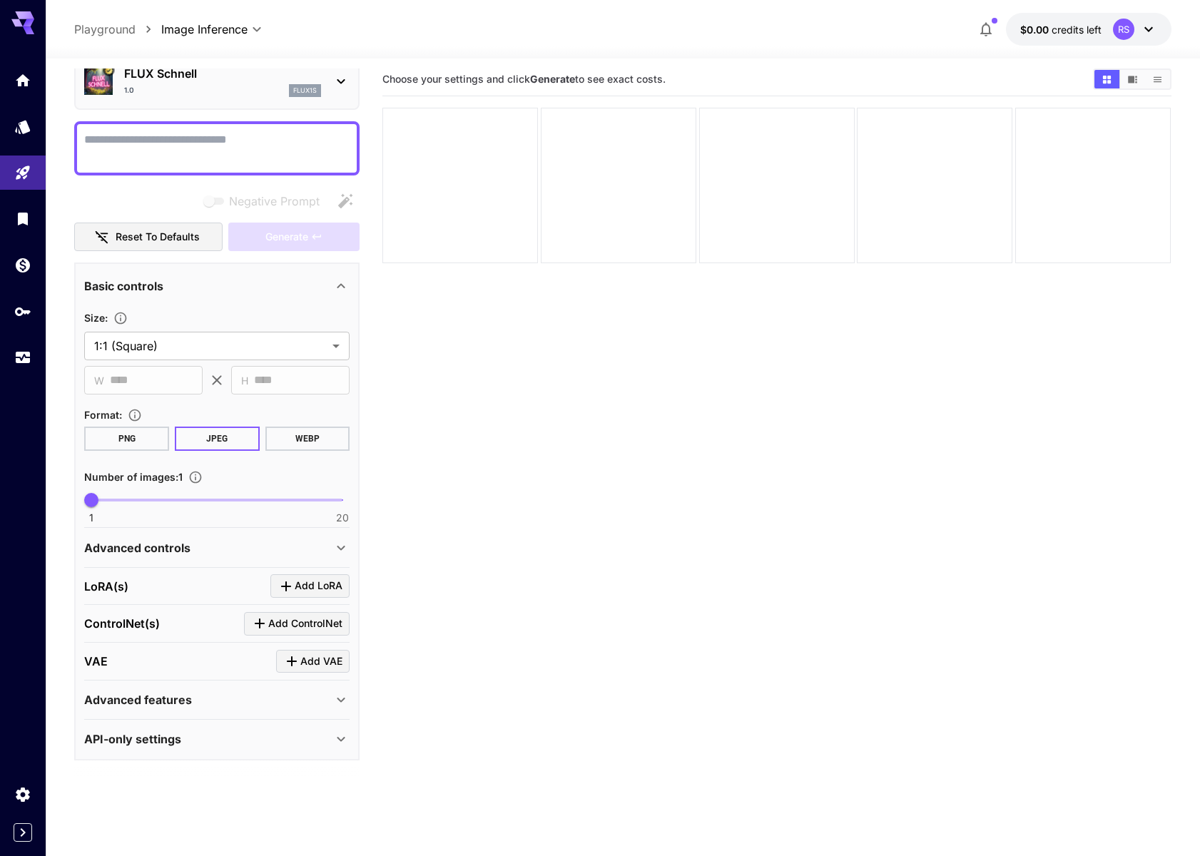
scroll to position [0, 0]
click at [342, 588] on span "Add LoRA" at bounding box center [319, 588] width 48 height 18
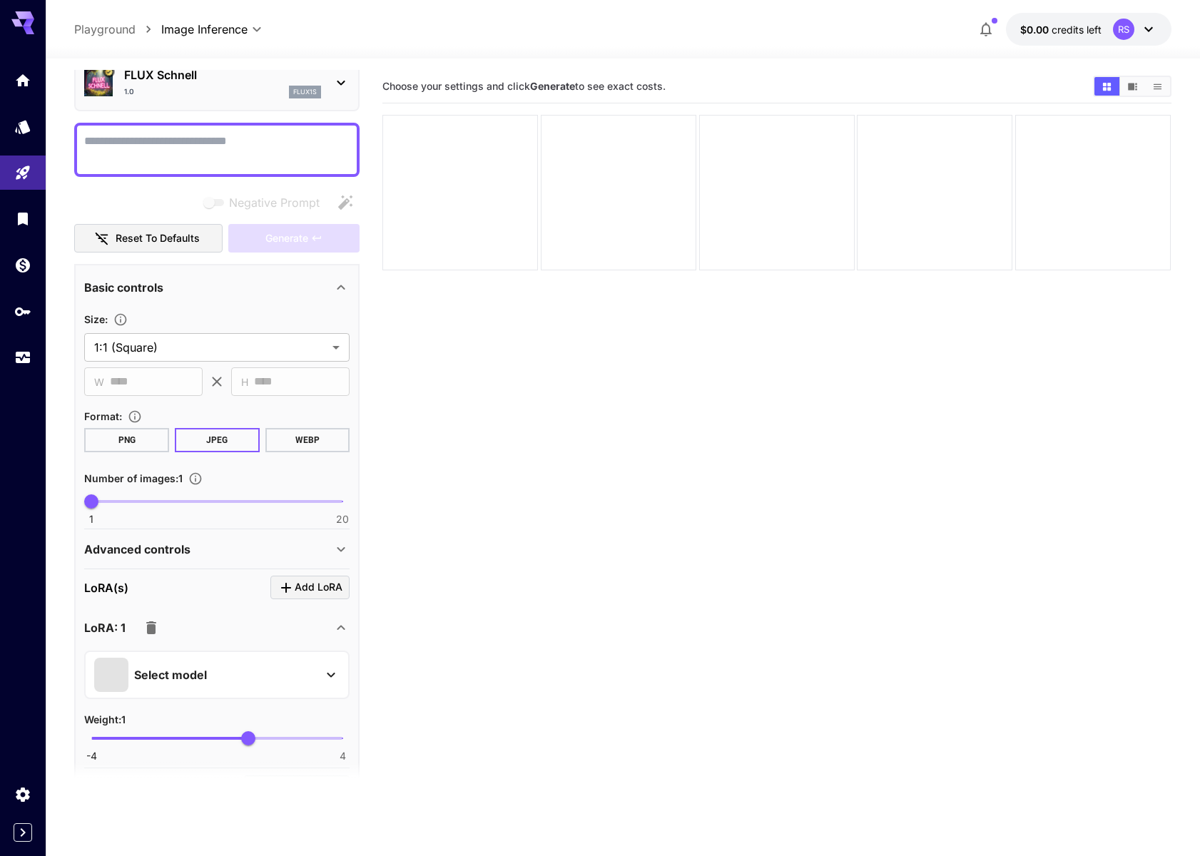
click at [186, 686] on div "Select model" at bounding box center [205, 675] width 223 height 34
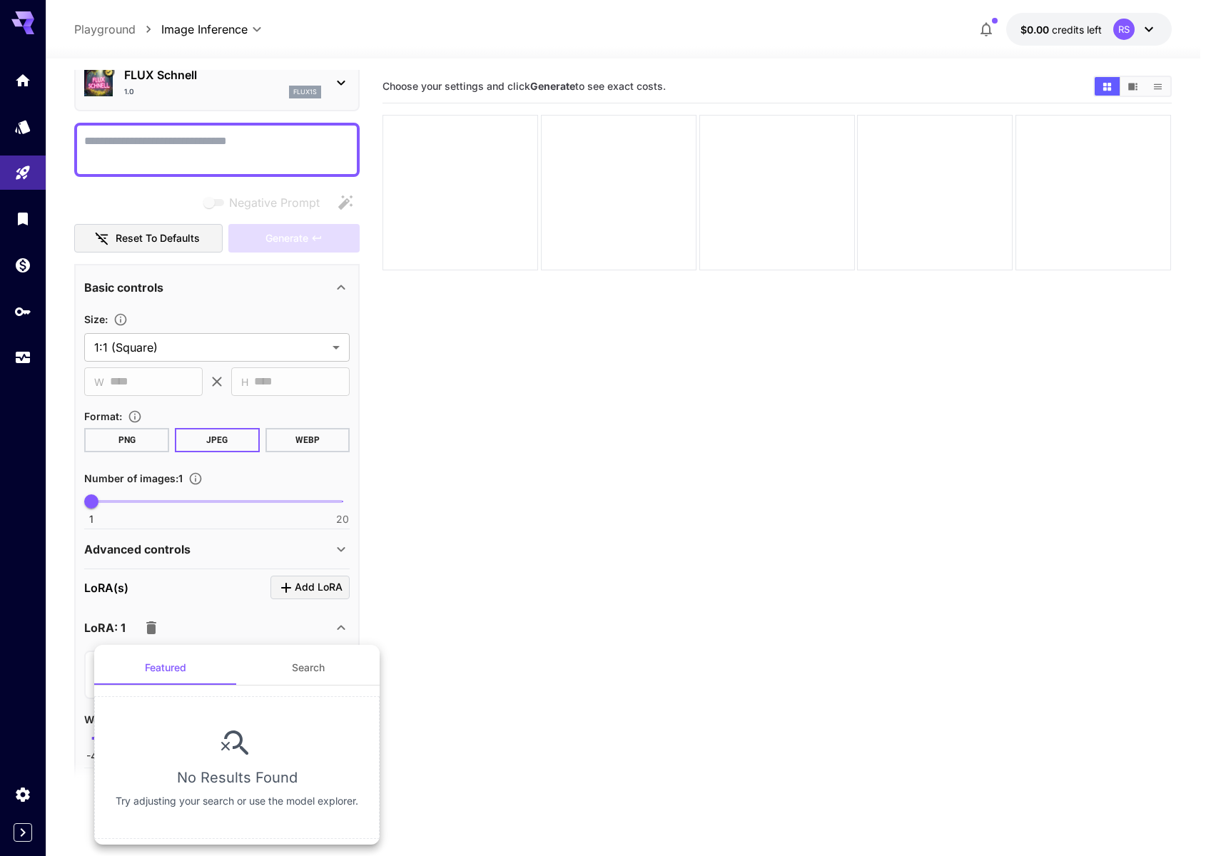
click at [223, 618] on div at bounding box center [605, 428] width 1211 height 856
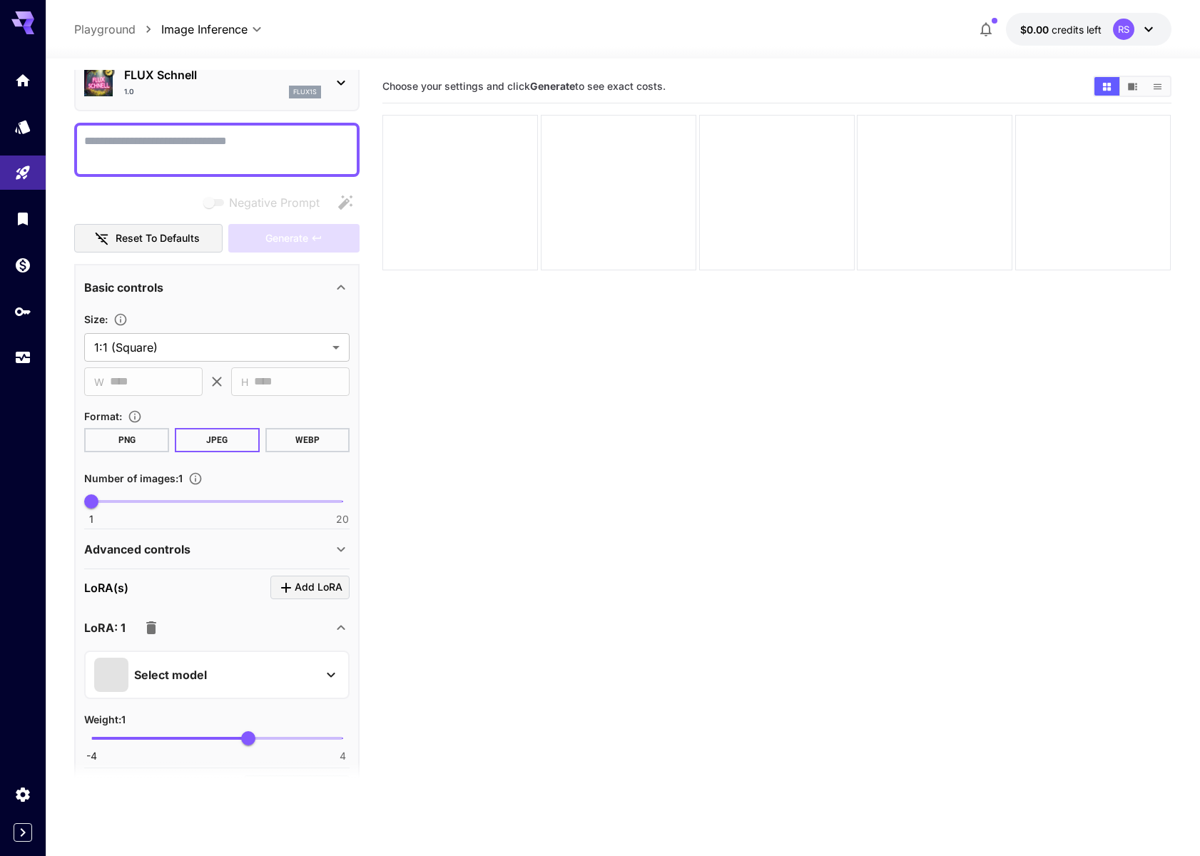
click at [153, 631] on icon "button" at bounding box center [151, 627] width 10 height 13
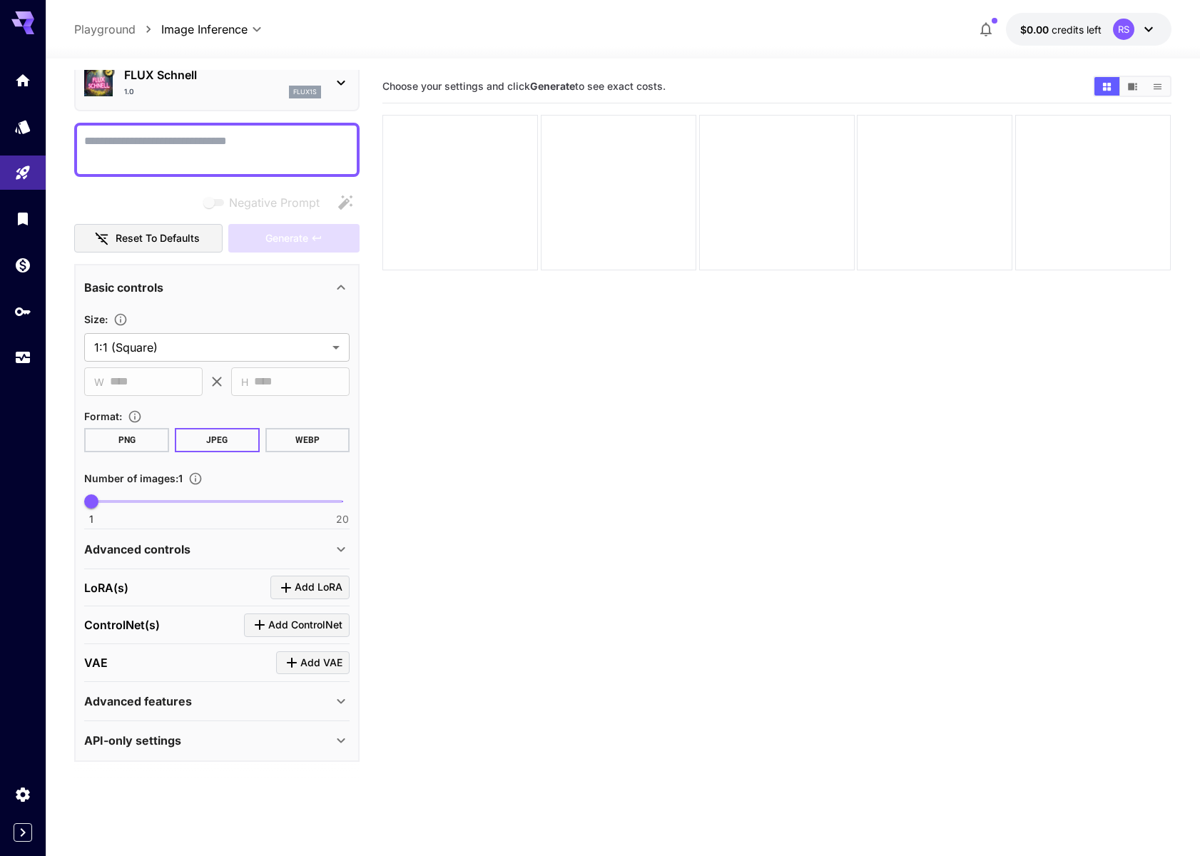
click at [202, 153] on textarea "Negative Prompt" at bounding box center [216, 150] width 265 height 34
type textarea "*"
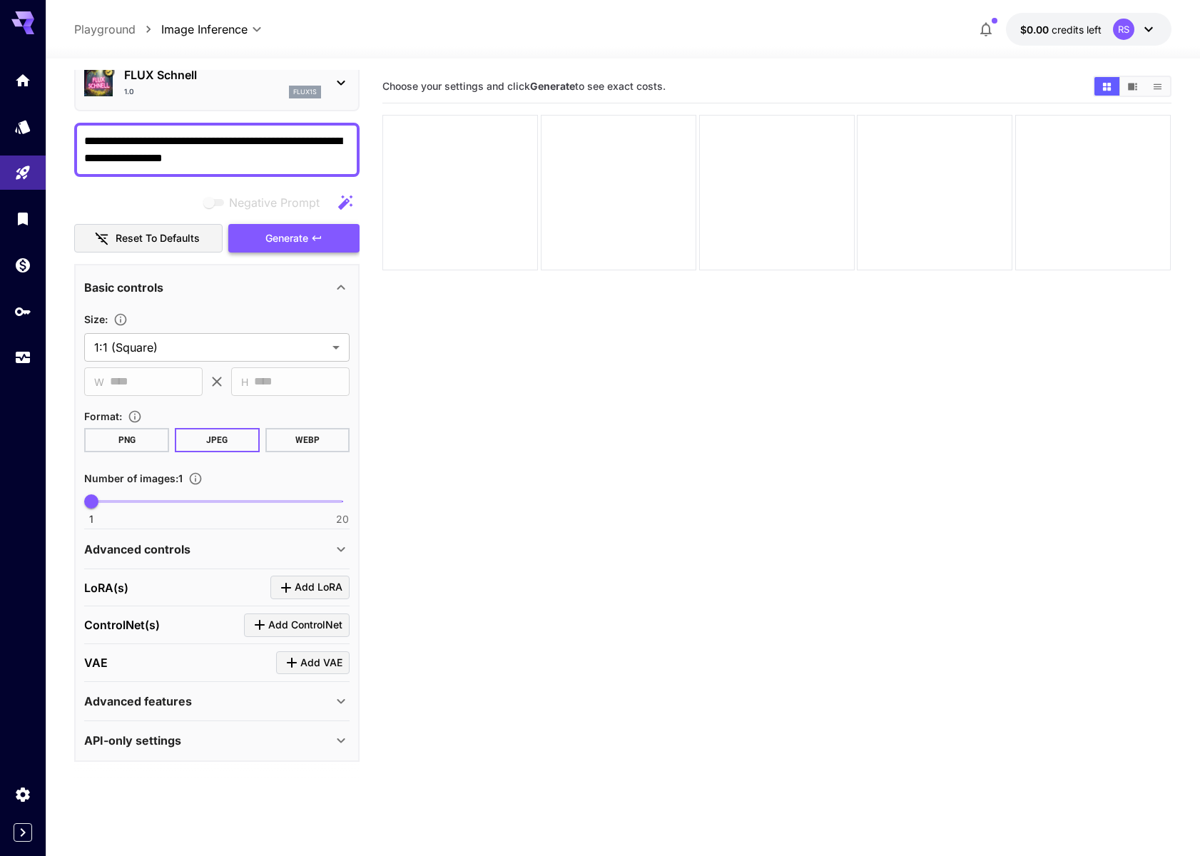
type textarea "**********"
click at [305, 234] on span "Generate" at bounding box center [286, 239] width 43 height 18
